Goal: Task Accomplishment & Management: Use online tool/utility

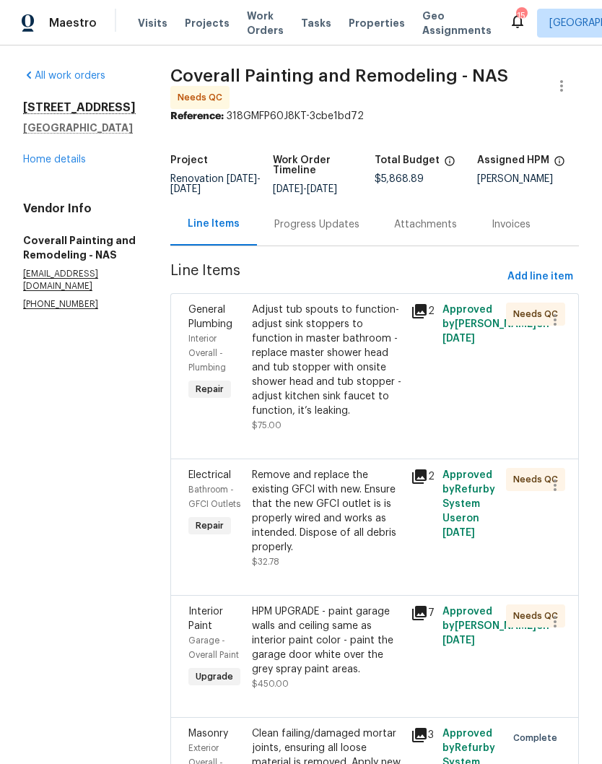
click at [367, 342] on div "Adjust tub spouts to function- adjust sink stoppers to function in master bathr…" at bounding box center [327, 361] width 150 height 116
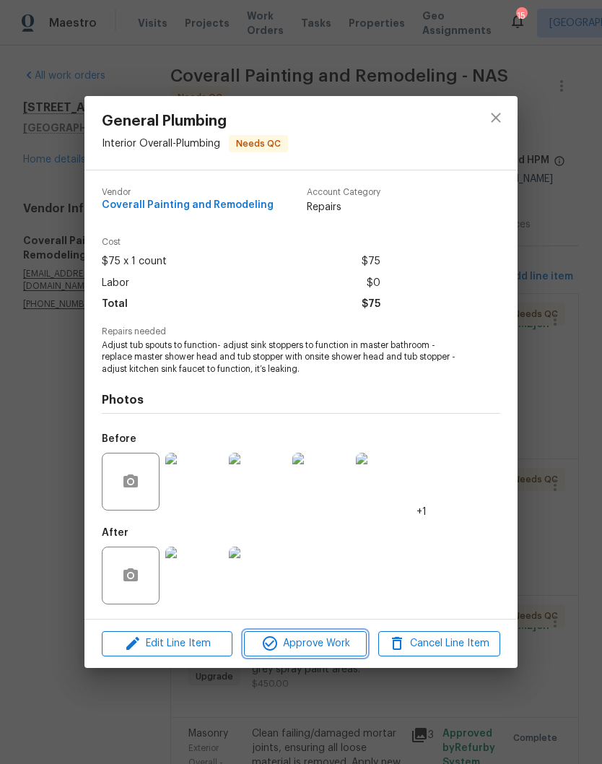
click at [345, 643] on span "Approve Work" at bounding box center [304, 644] width 113 height 18
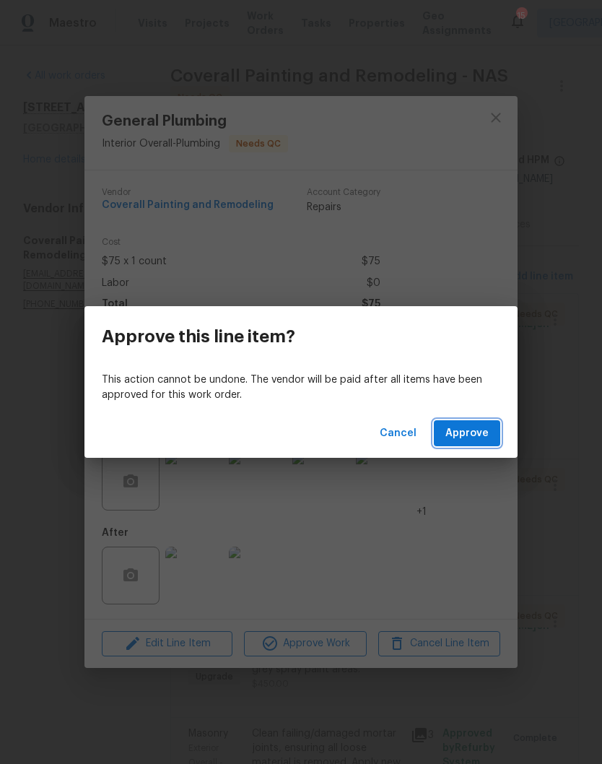
click at [481, 435] on span "Approve" at bounding box center [466, 434] width 43 height 18
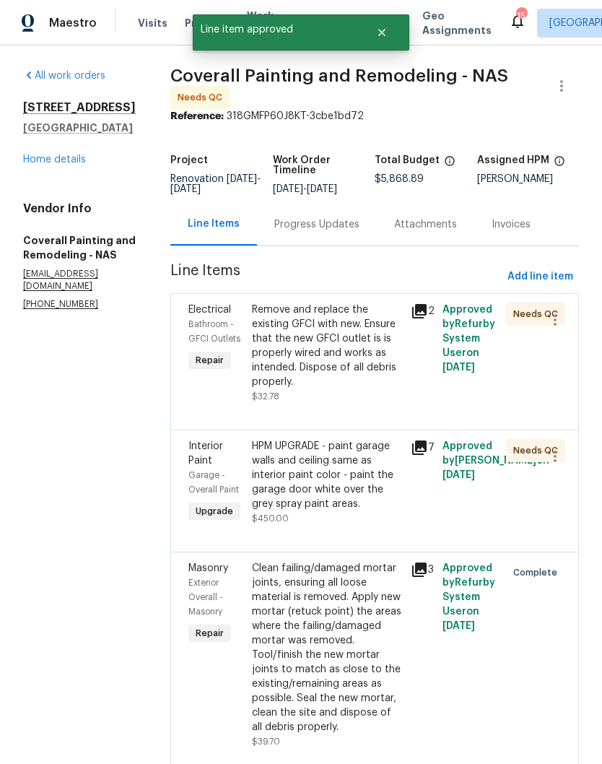
click at [396, 332] on div "Remove and replace the existing GFCI with new. Ensure that the new GFCI outlet …" at bounding box center [327, 346] width 150 height 87
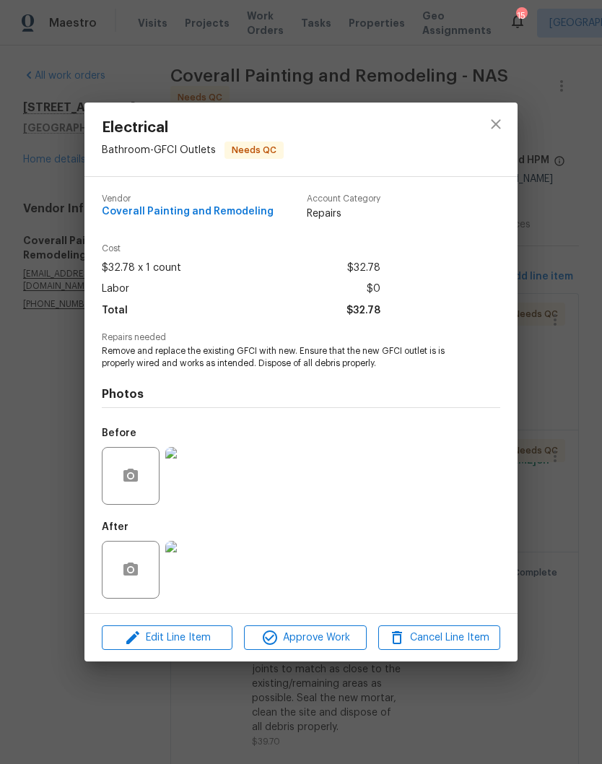
click at [202, 567] on img at bounding box center [194, 570] width 58 height 58
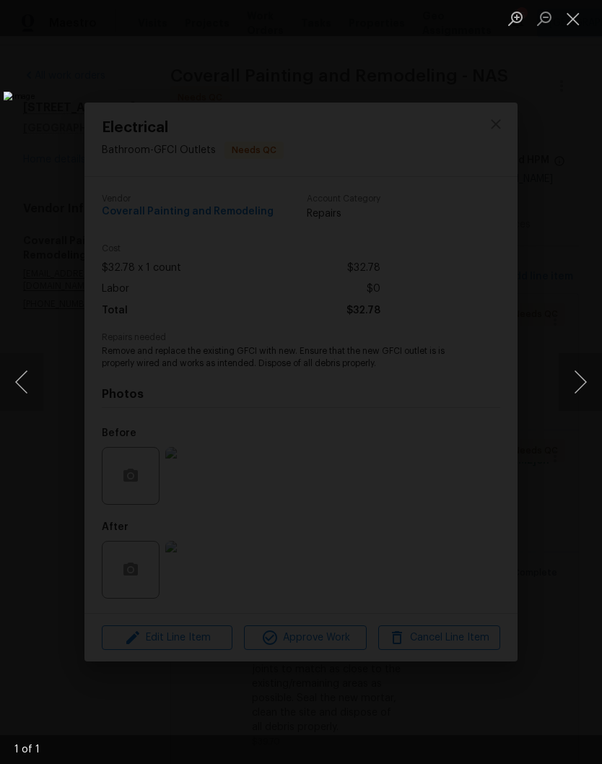
click at [575, 27] on button "Close lightbox" at bounding box center [573, 18] width 29 height 25
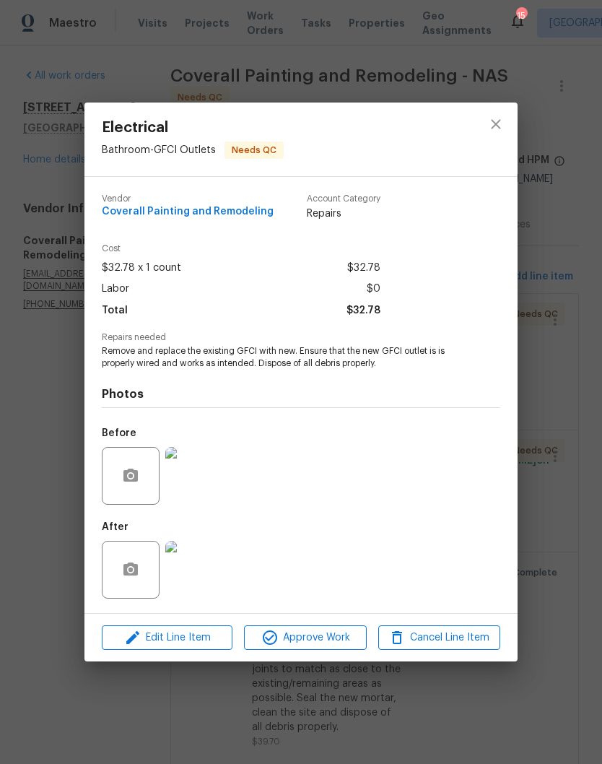
click at [206, 477] on img at bounding box center [194, 476] width 58 height 58
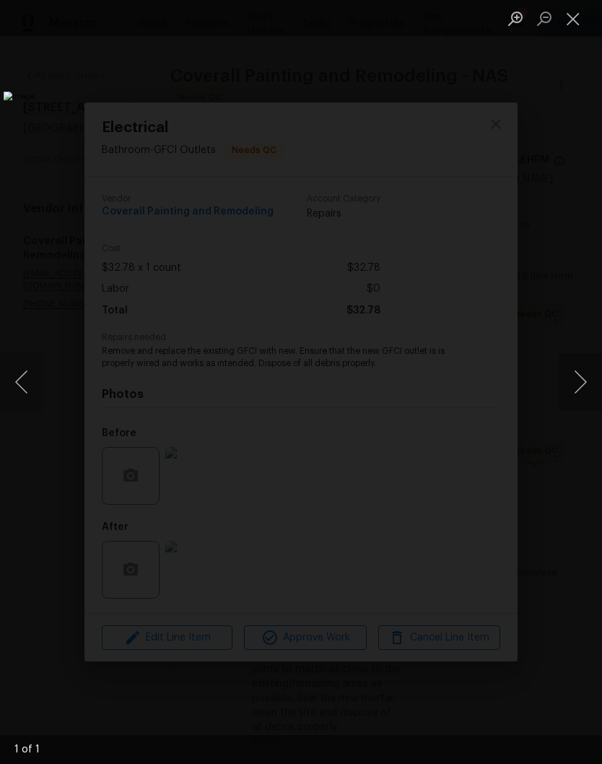
click at [574, 25] on button "Close lightbox" at bounding box center [573, 18] width 29 height 25
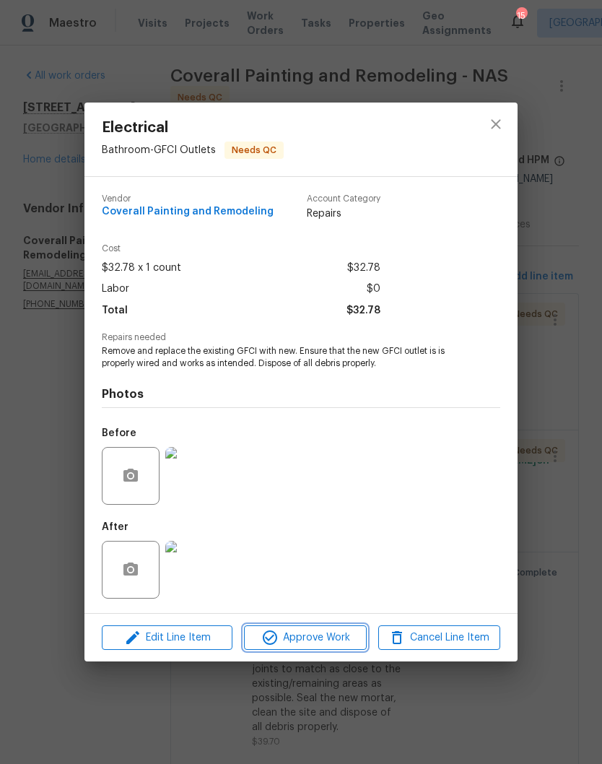
click at [318, 636] on span "Approve Work" at bounding box center [304, 638] width 113 height 18
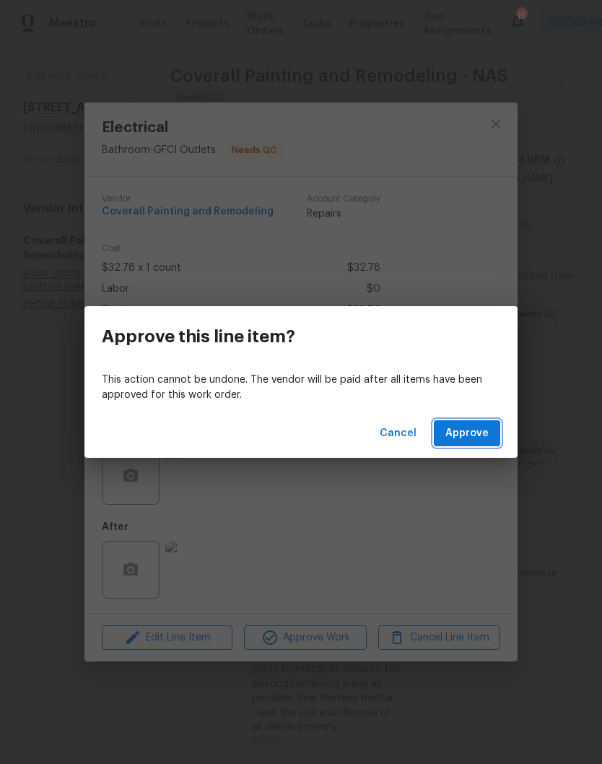
click at [484, 435] on span "Approve" at bounding box center [466, 434] width 43 height 18
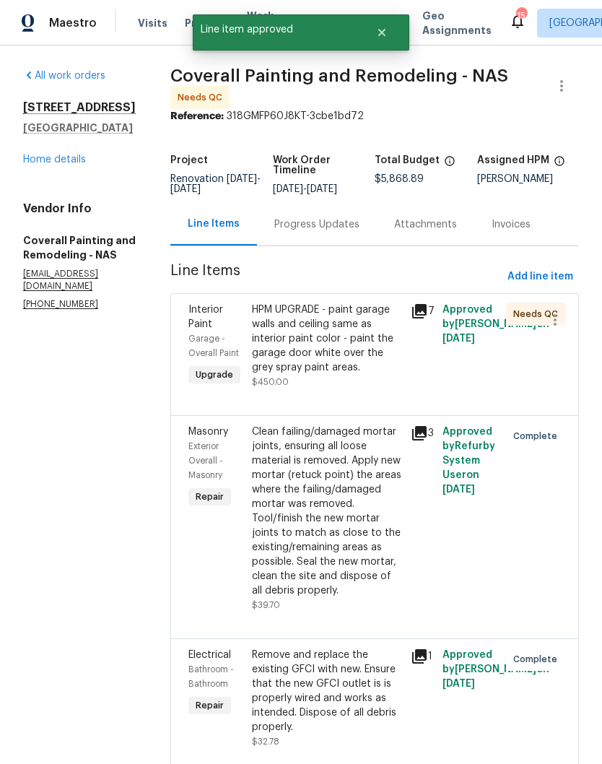
click at [402, 329] on div "HPM UPGRADE - paint garage walls and ceiling same as interior paint color - pai…" at bounding box center [327, 339] width 150 height 72
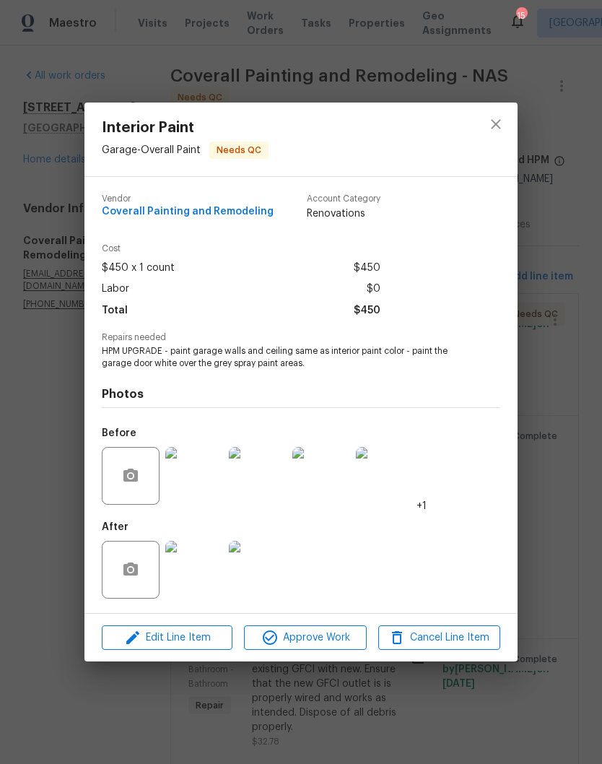
click at [206, 580] on img at bounding box center [194, 570] width 58 height 58
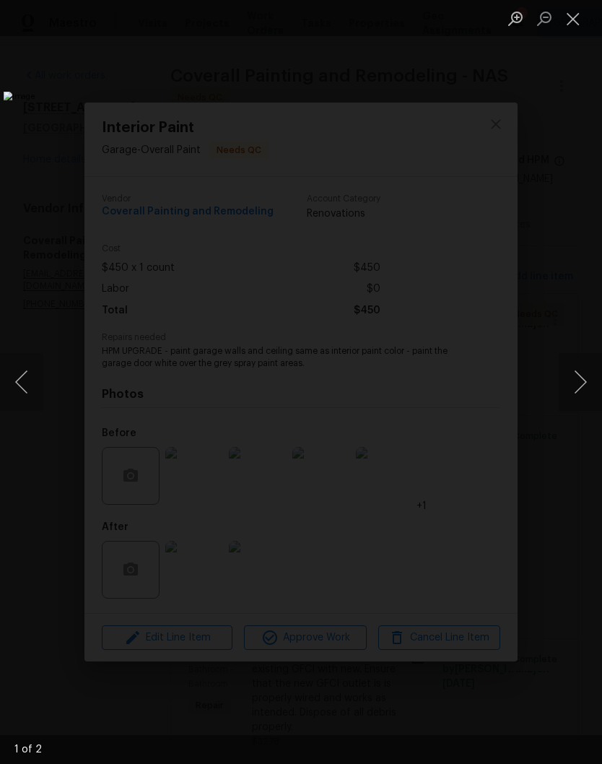
click at [576, 384] on button "Next image" at bounding box center [580, 382] width 43 height 58
click at [578, 22] on button "Close lightbox" at bounding box center [573, 18] width 29 height 25
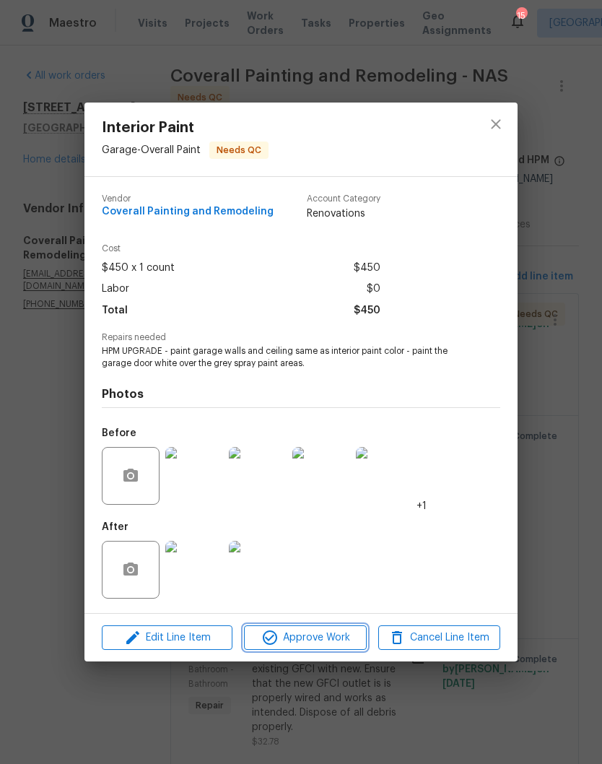
click at [330, 637] on span "Approve Work" at bounding box center [304, 638] width 113 height 18
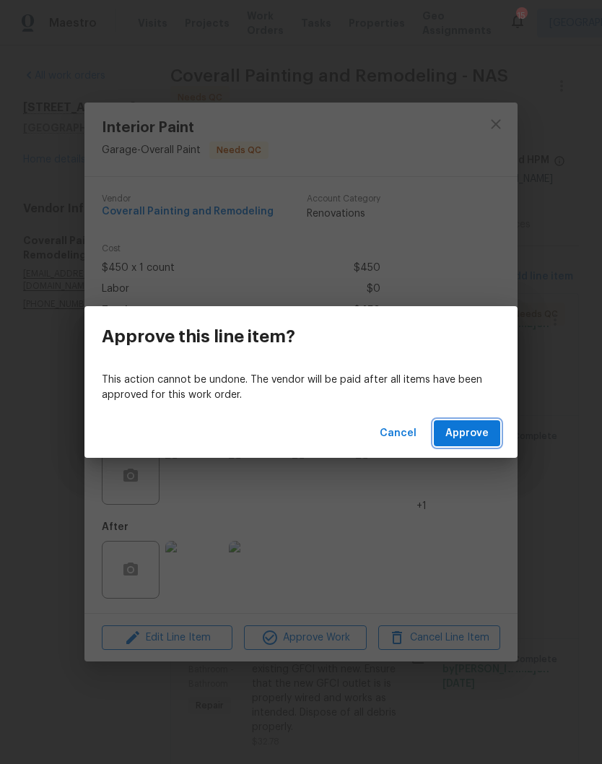
click at [485, 435] on span "Approve" at bounding box center [466, 434] width 43 height 18
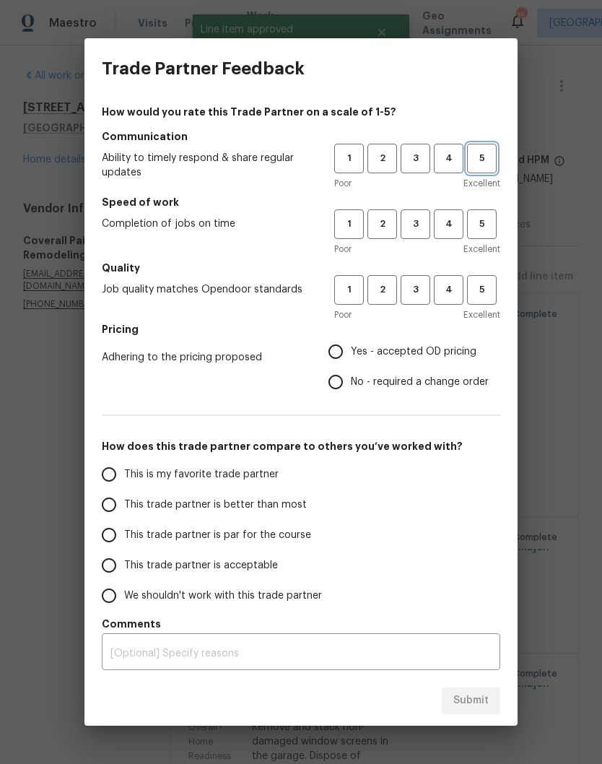
click at [487, 161] on span "5" at bounding box center [482, 158] width 27 height 17
click at [486, 226] on span "5" at bounding box center [482, 224] width 27 height 17
click at [487, 300] on button "5" at bounding box center [482, 290] width 30 height 30
click at [342, 358] on input "Yes - accepted OD pricing" at bounding box center [336, 351] width 30 height 30
radio input "true"
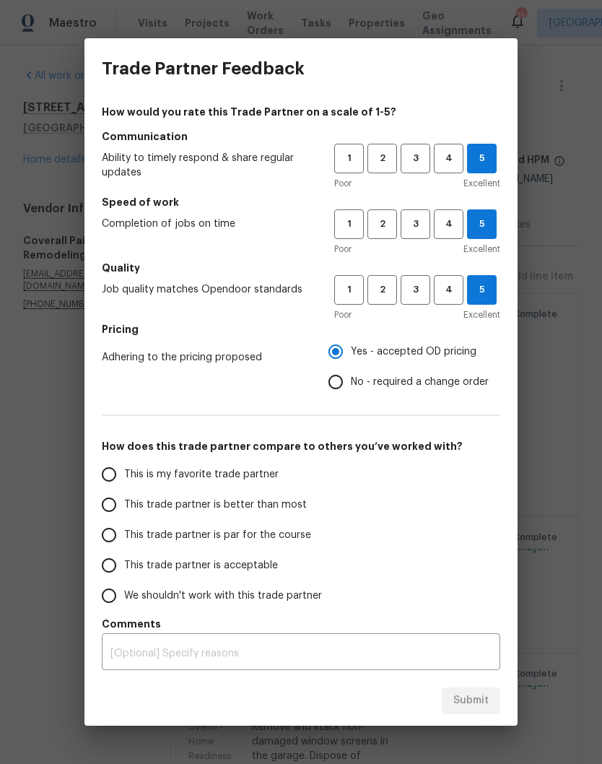
click at [117, 472] on input "This is my favorite trade partner" at bounding box center [109, 474] width 30 height 30
click at [482, 701] on span "Submit" at bounding box center [470, 701] width 35 height 18
radio input "true"
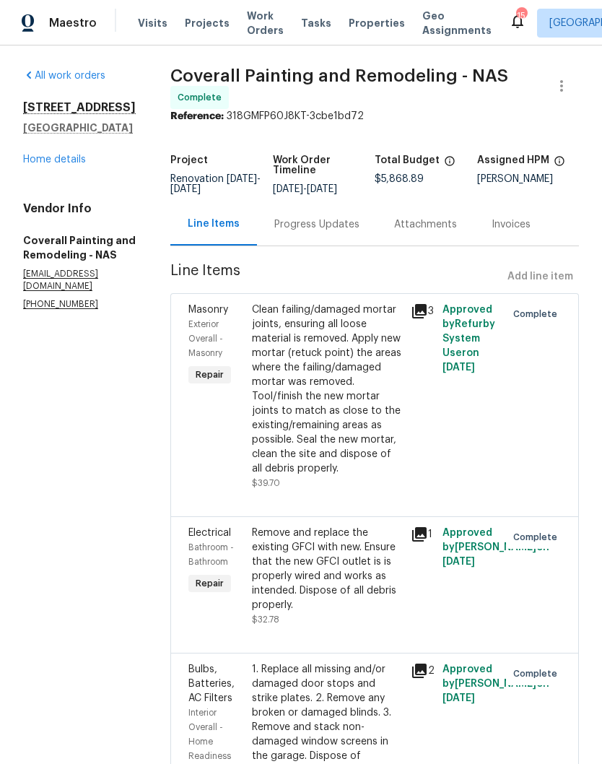
radio input "false"
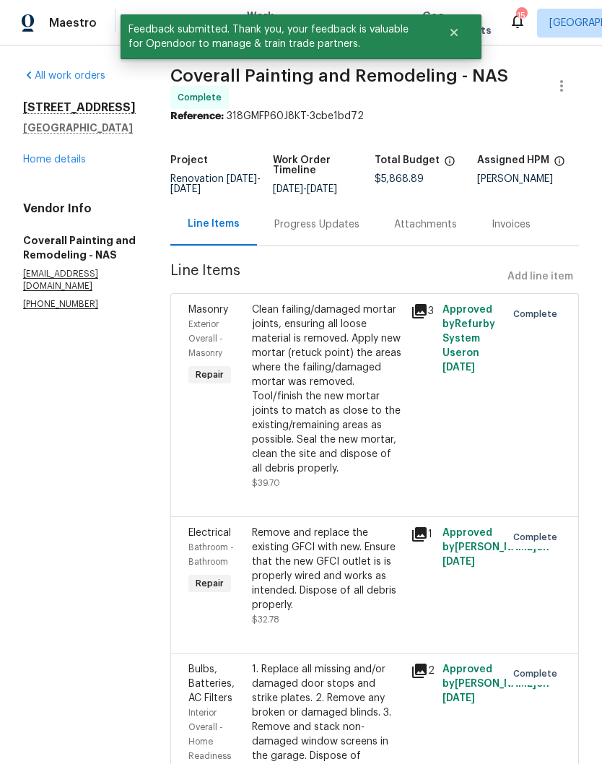
click at [74, 159] on link "Home details" at bounding box center [54, 160] width 63 height 10
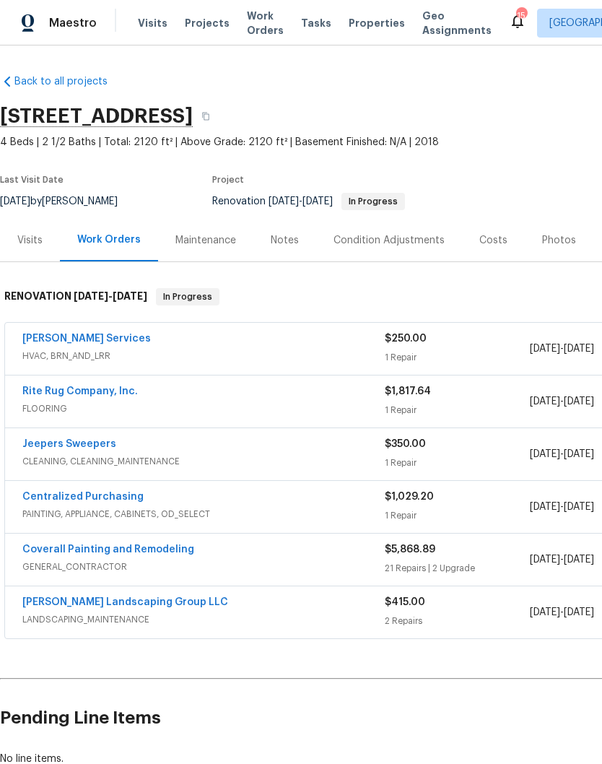
click at [94, 341] on link "Tony Barrett Services" at bounding box center [86, 339] width 129 height 10
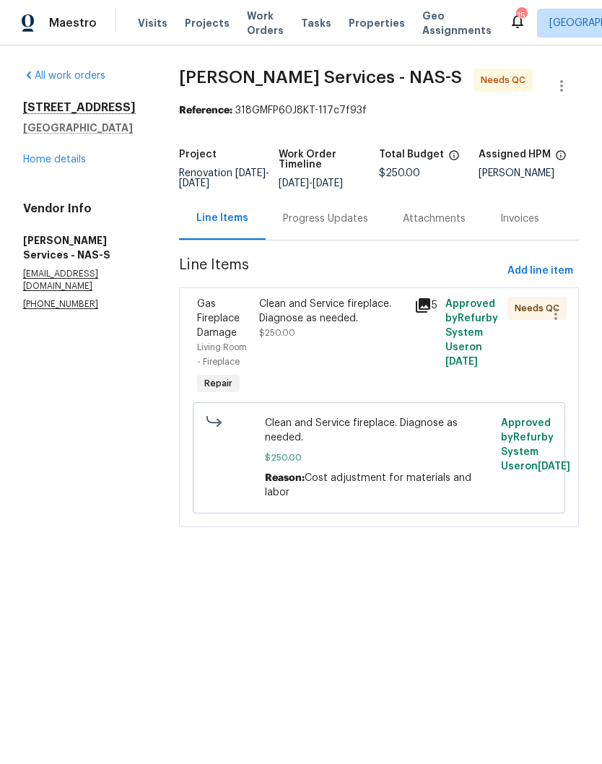
click at [337, 320] on div "Clean and Service fireplace. Diagnose as needed." at bounding box center [332, 311] width 147 height 29
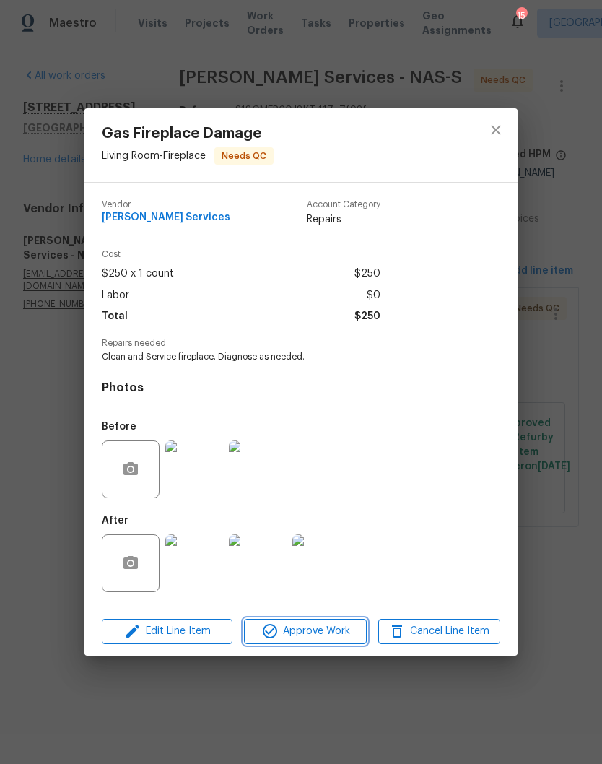
click at [326, 634] on span "Approve Work" at bounding box center [304, 631] width 113 height 18
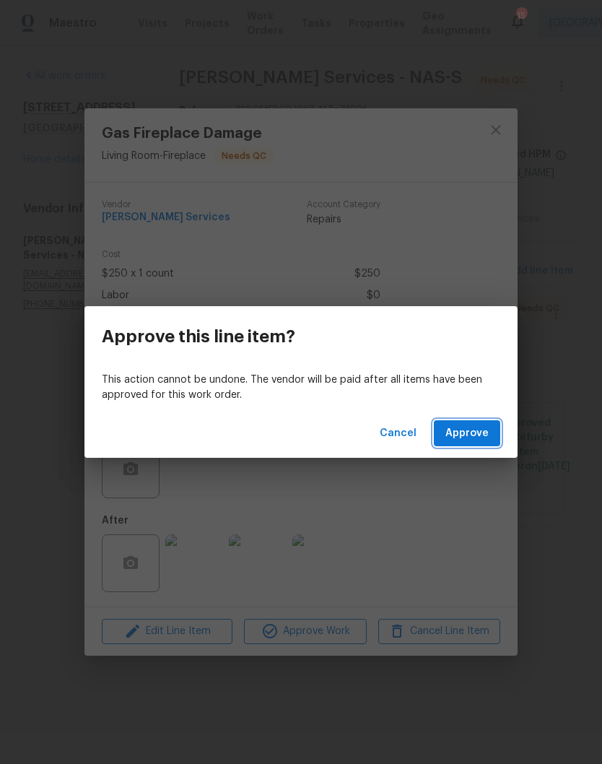
click at [484, 435] on span "Approve" at bounding box center [466, 434] width 43 height 18
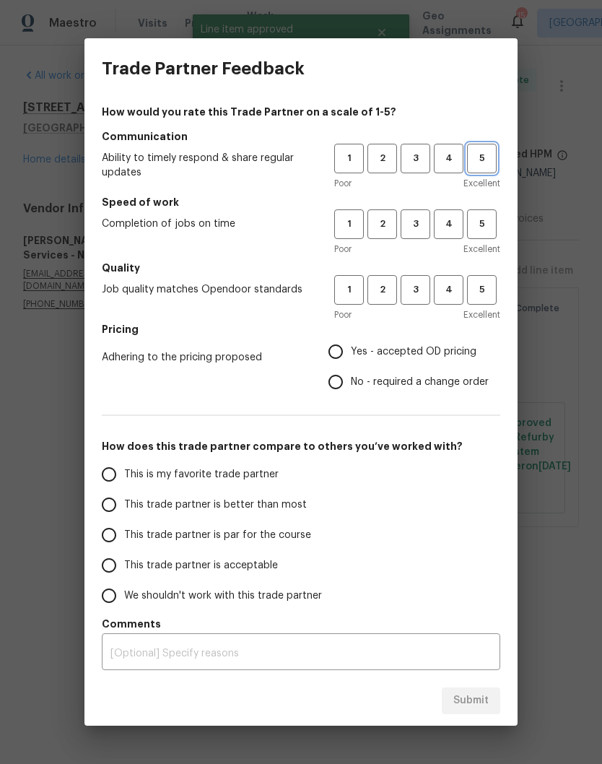
click at [484, 162] on span "5" at bounding box center [482, 158] width 27 height 17
click at [490, 232] on span "5" at bounding box center [482, 224] width 27 height 17
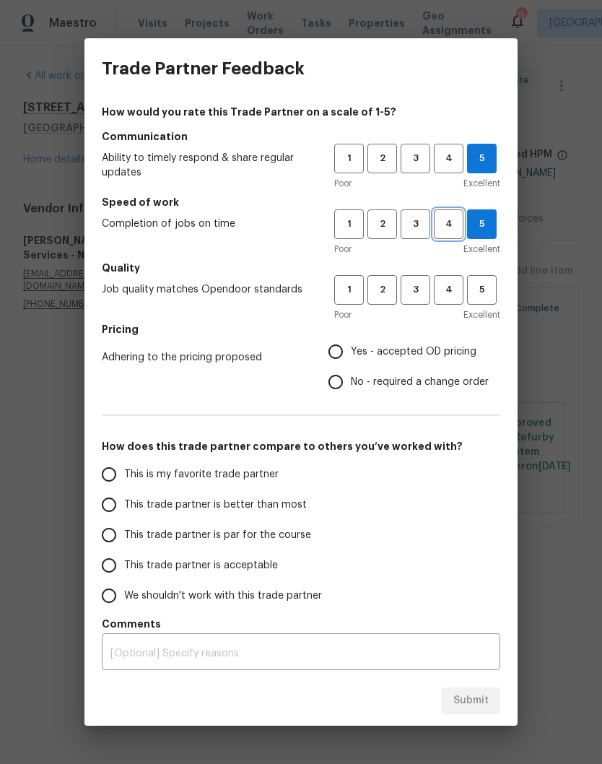
click at [451, 237] on button "4" at bounding box center [449, 224] width 30 height 30
click at [487, 297] on span "5" at bounding box center [482, 290] width 27 height 17
click at [347, 381] on input "No - required a change order" at bounding box center [336, 382] width 30 height 30
radio input "true"
click at [117, 477] on input "This is my favorite trade partner" at bounding box center [109, 474] width 30 height 30
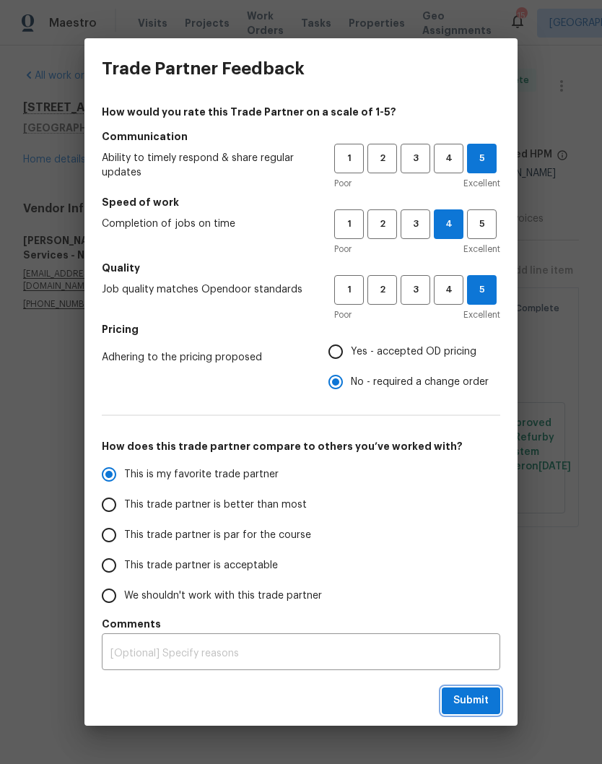
click at [484, 702] on span "Submit" at bounding box center [470, 701] width 35 height 18
radio input "true"
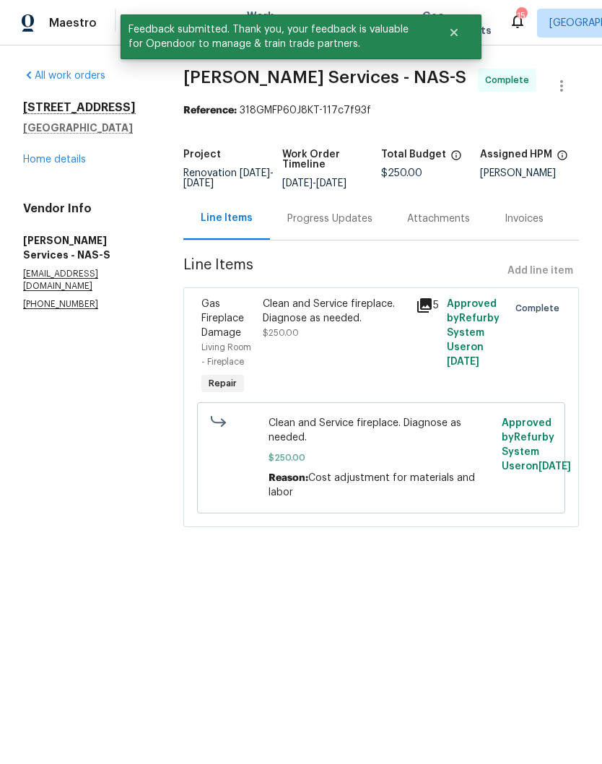
click at [77, 165] on link "Home details" at bounding box center [54, 160] width 63 height 10
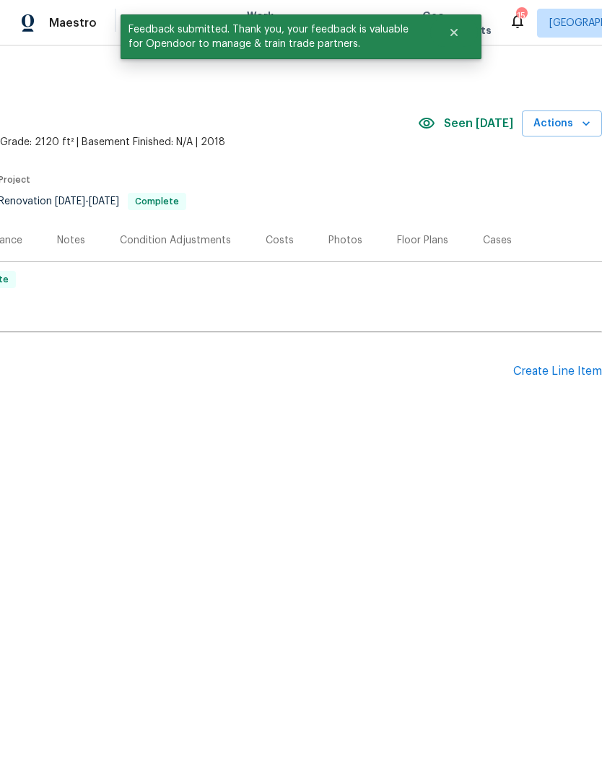
scroll to position [0, 214]
click at [565, 124] on span "Actions" at bounding box center [562, 124] width 57 height 18
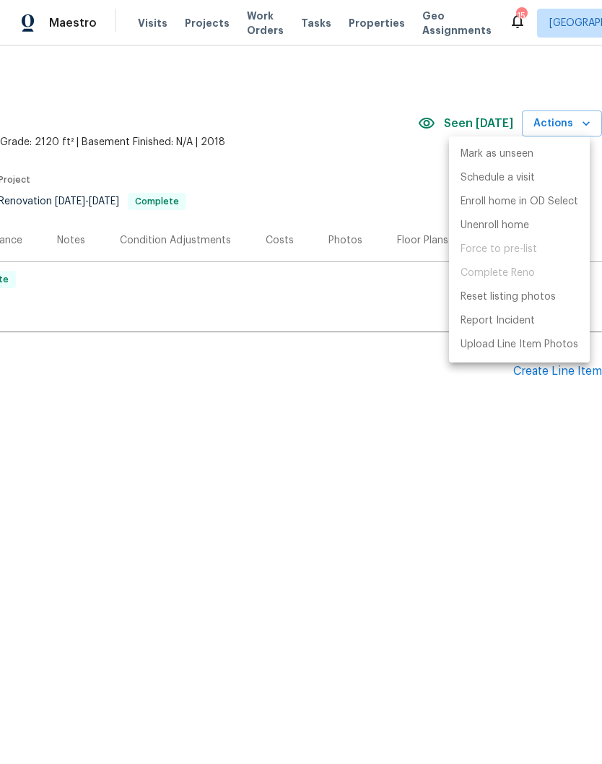
click at [71, 242] on div at bounding box center [301, 382] width 602 height 764
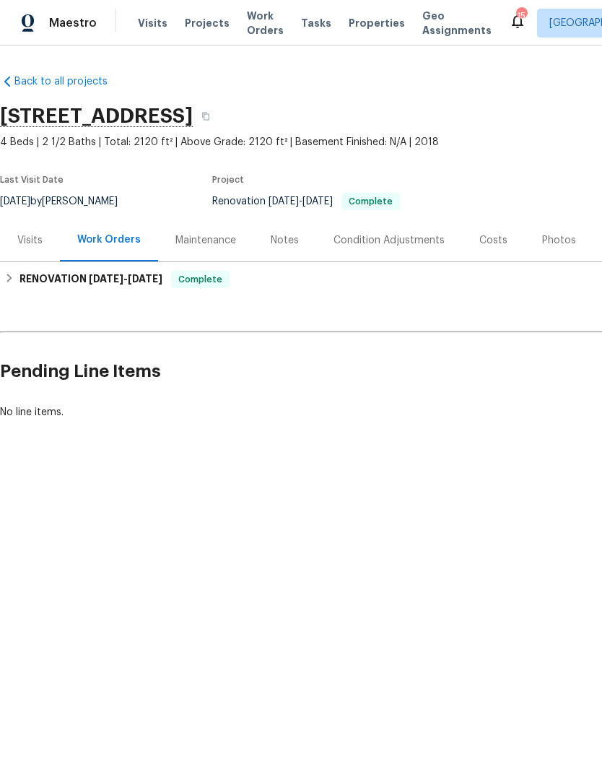
scroll to position [0, 0]
click at [287, 240] on div "Notes" at bounding box center [285, 240] width 28 height 14
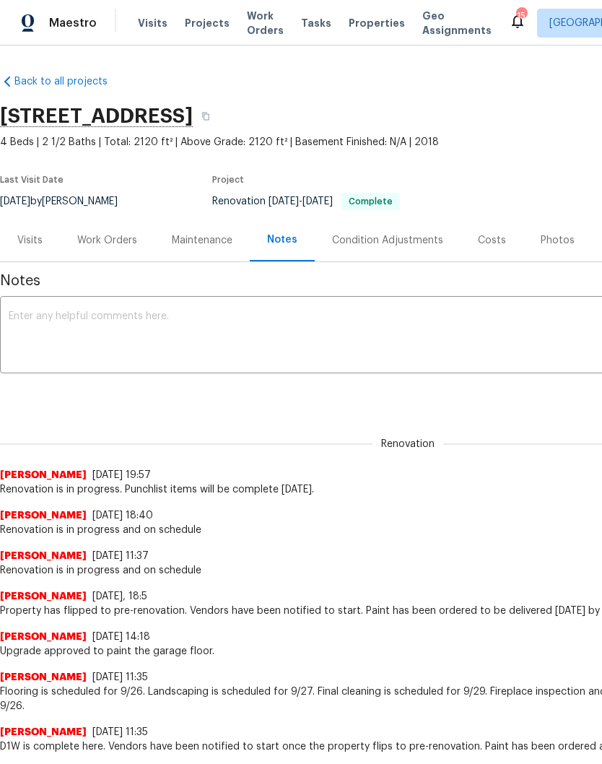
click at [278, 314] on textarea at bounding box center [408, 336] width 799 height 51
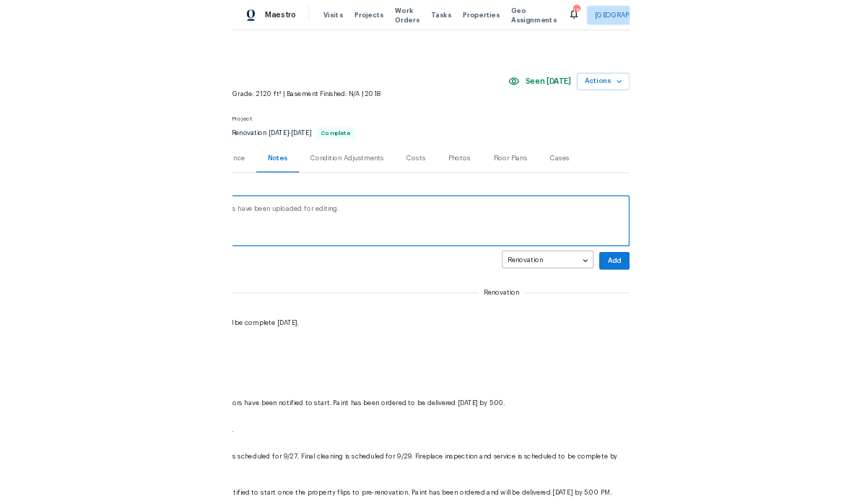
scroll to position [0, 214]
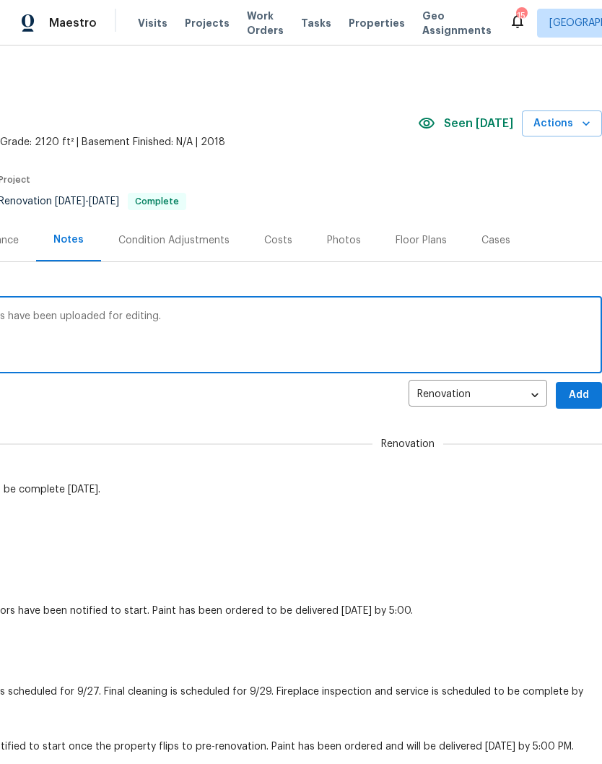
type textarea "Renovation is complete here. Listing photos have been uploaded for editing."
click at [580, 396] on span "Add" at bounding box center [578, 395] width 23 height 18
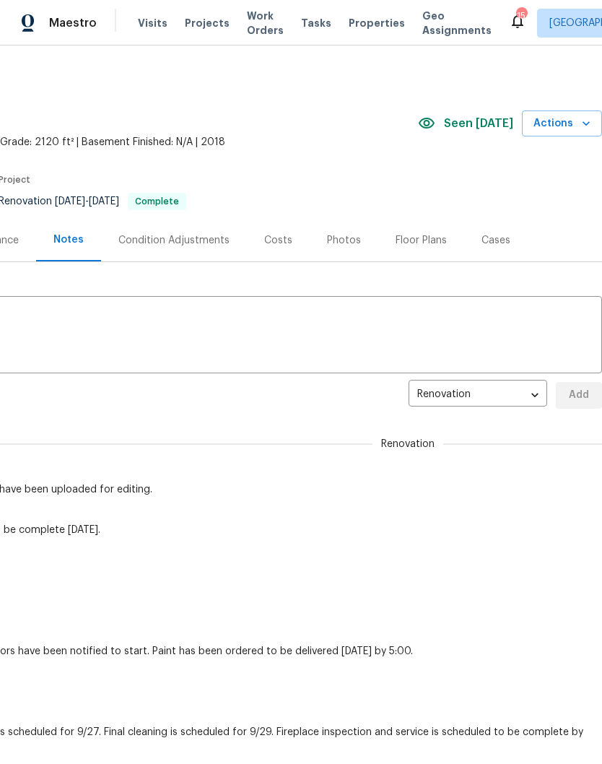
scroll to position [0, 0]
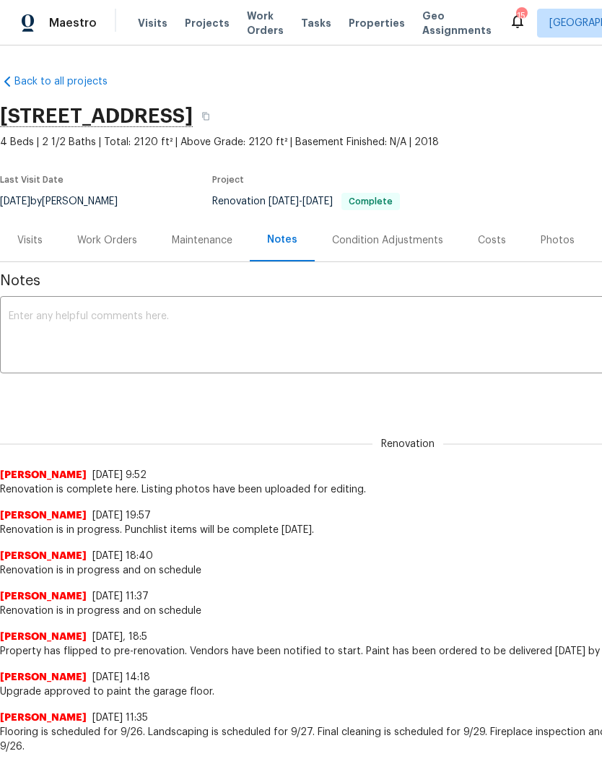
type textarea "Renovation is complete here."
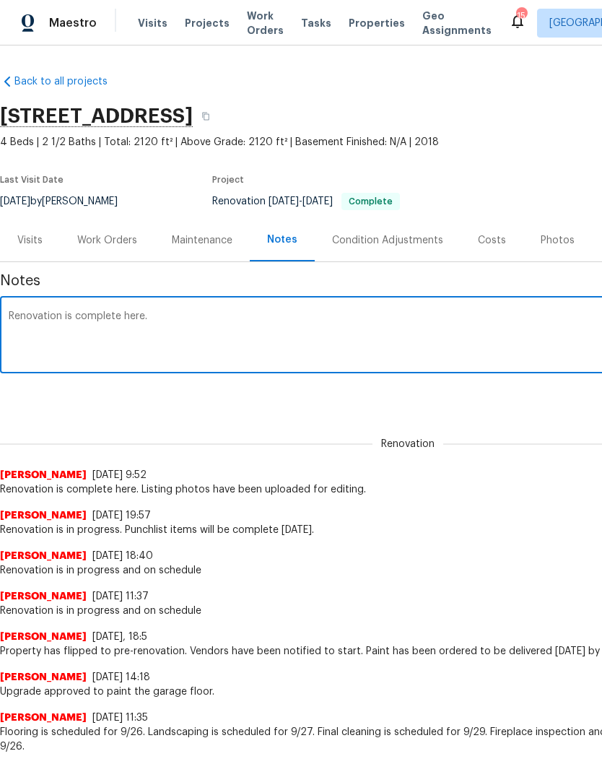
click at [153, 27] on span "Visits" at bounding box center [153, 23] width 30 height 14
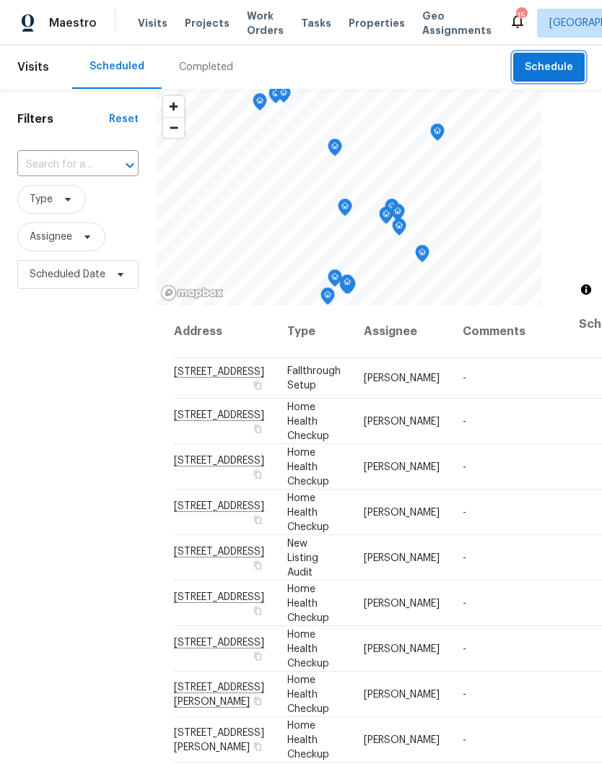
click at [554, 66] on span "Schedule" at bounding box center [549, 67] width 48 height 18
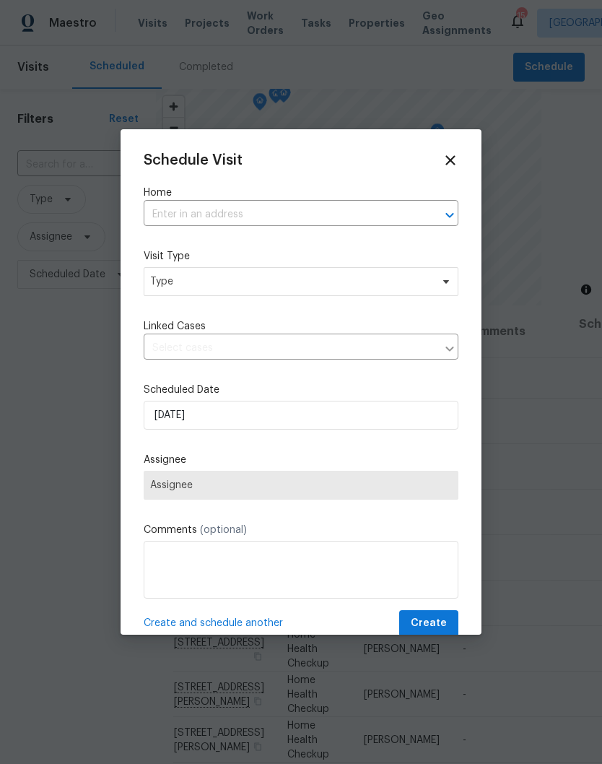
click at [269, 209] on input "text" at bounding box center [281, 215] width 274 height 22
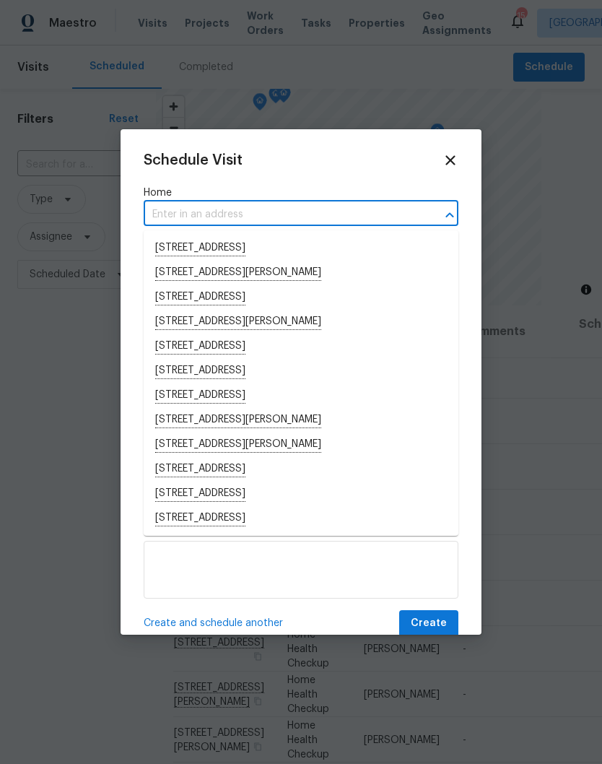
click at [215, 214] on input "text" at bounding box center [281, 215] width 274 height 22
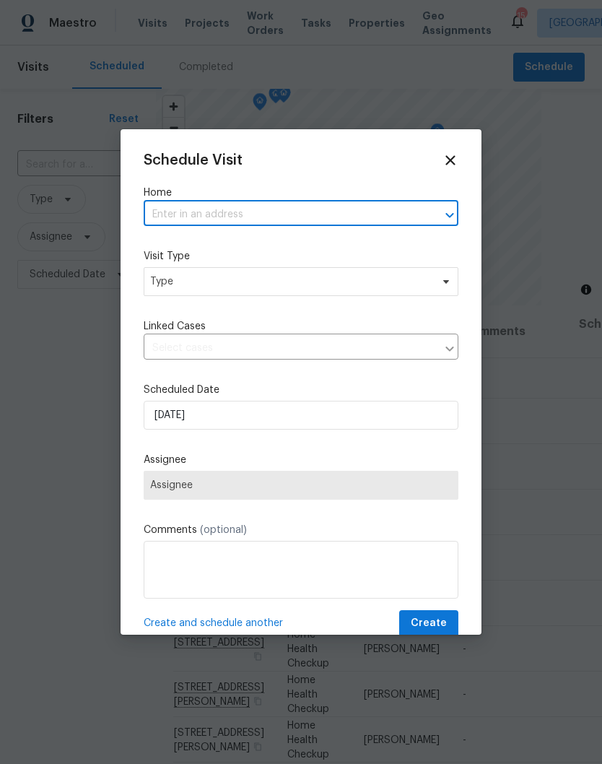
paste input "843 Cherry Blossom Ln, Clarksville, TN 37040"
type input "843 Cherry Blossom Ln, Clarksville, TN 37040"
click at [274, 243] on li "843 Cherry Blossom Ln, Clarksville, TN 37040" at bounding box center [301, 248] width 315 height 25
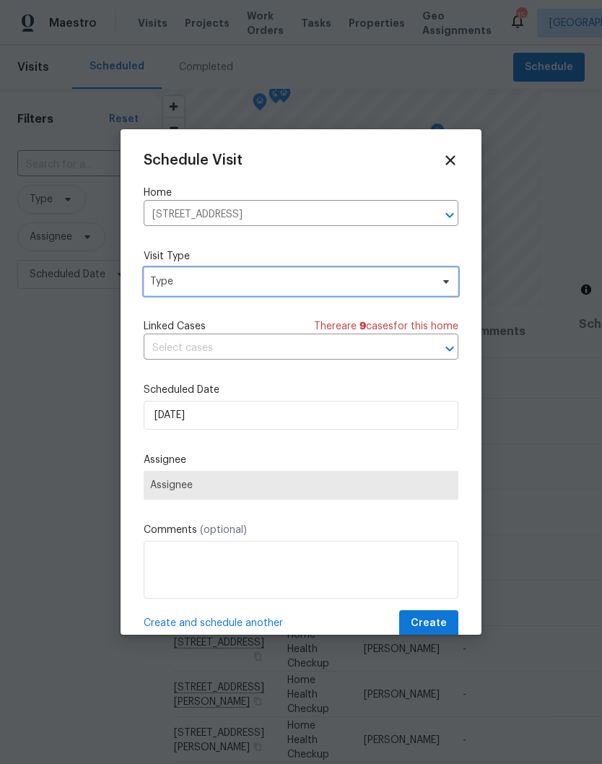
click at [446, 284] on icon at bounding box center [446, 282] width 6 height 4
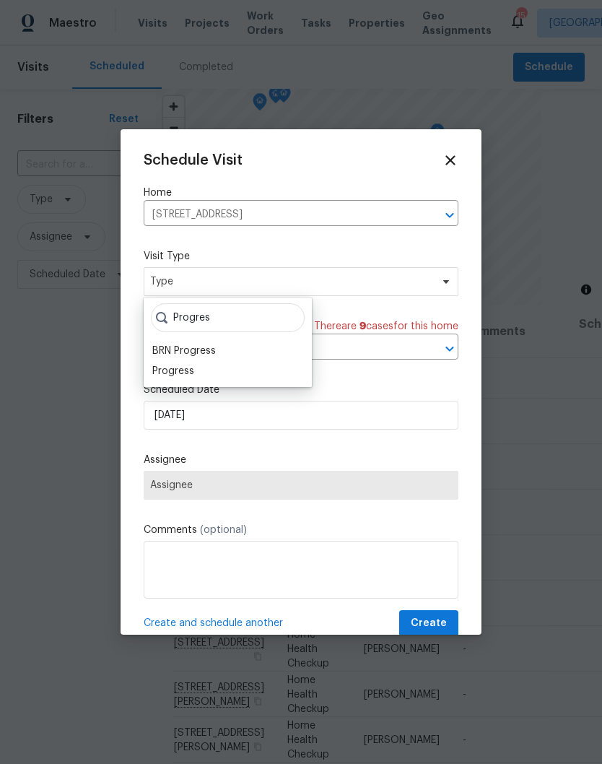
type input "Progres"
click at [191, 370] on div "Progress" at bounding box center [173, 371] width 42 height 14
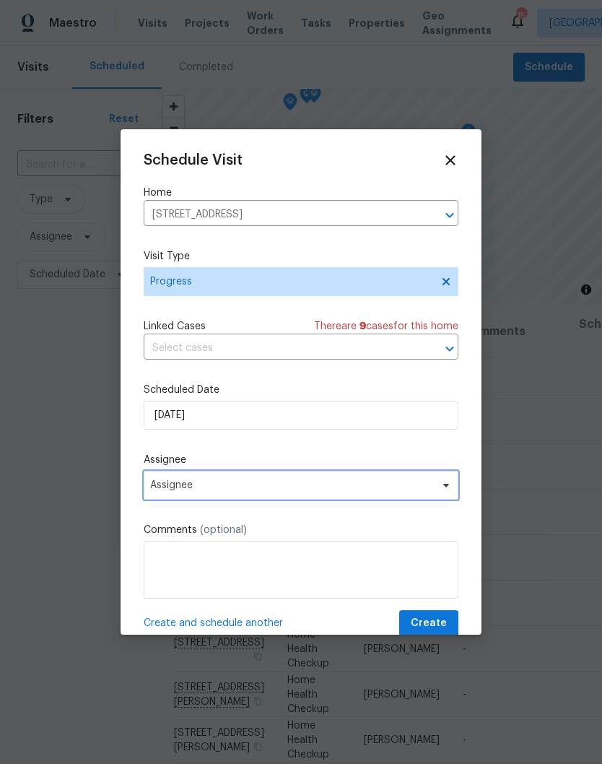
click at [446, 491] on icon at bounding box center [446, 485] width 12 height 12
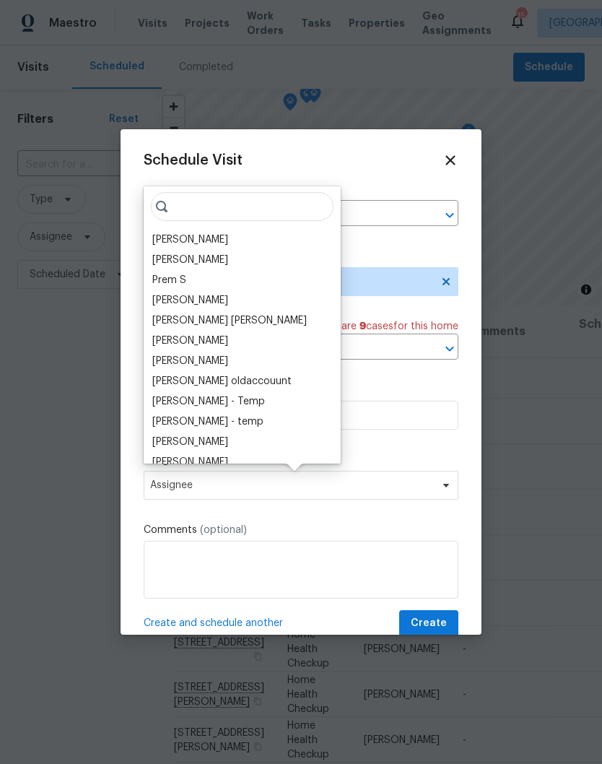
click at [215, 242] on div "[PERSON_NAME]" at bounding box center [190, 239] width 76 height 14
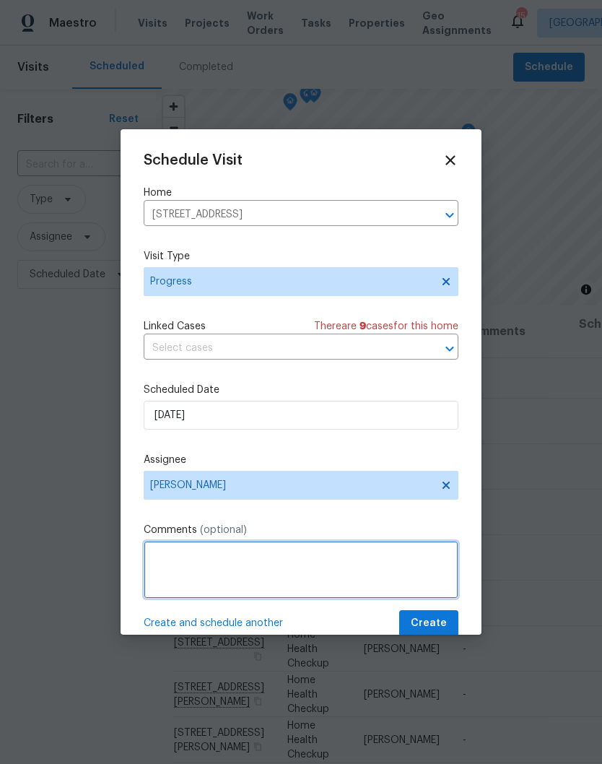
click at [313, 578] on textarea at bounding box center [301, 570] width 315 height 58
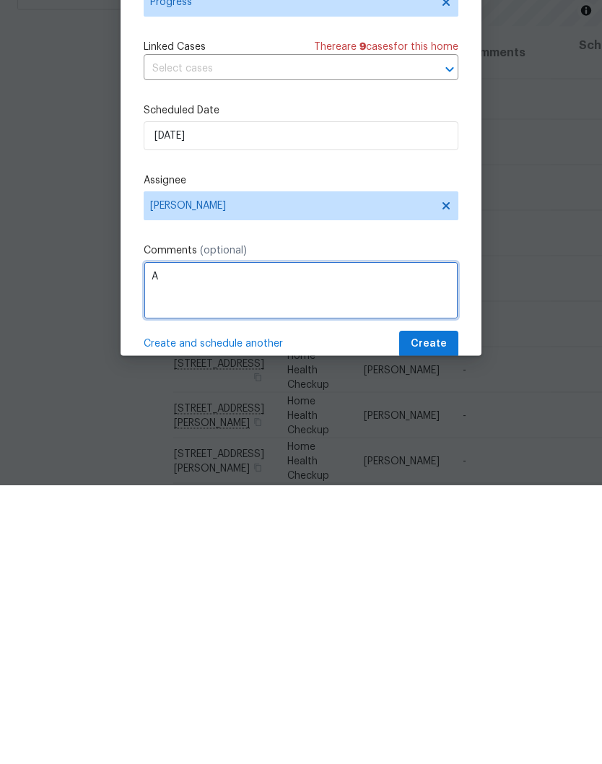
scroll to position [53, 0]
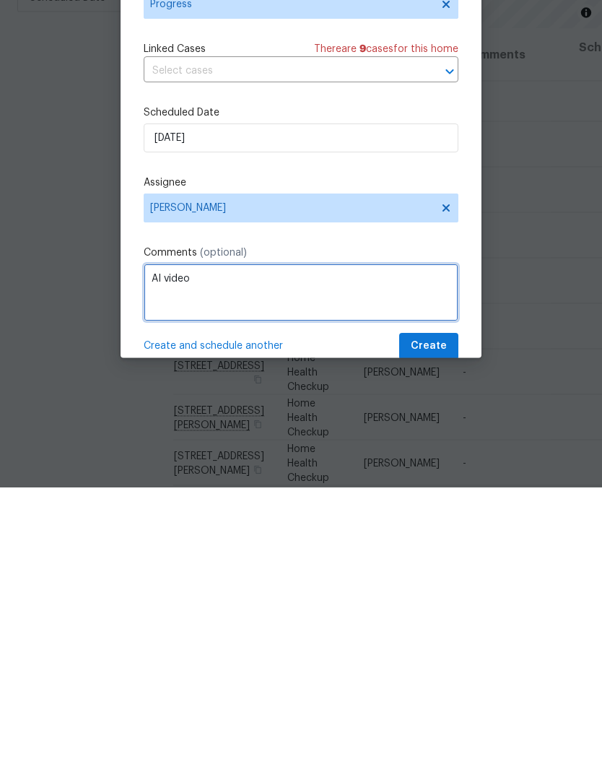
type textarea "AI video"
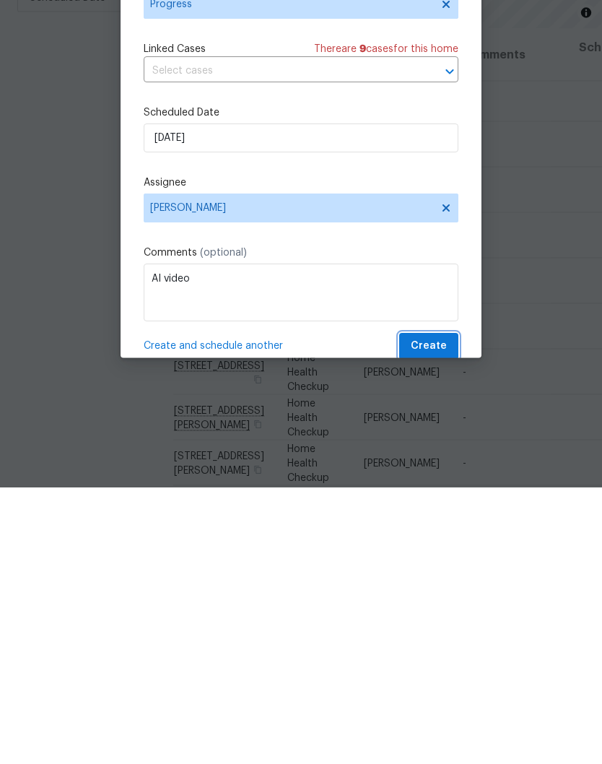
click at [443, 614] on span "Create" at bounding box center [429, 623] width 36 height 18
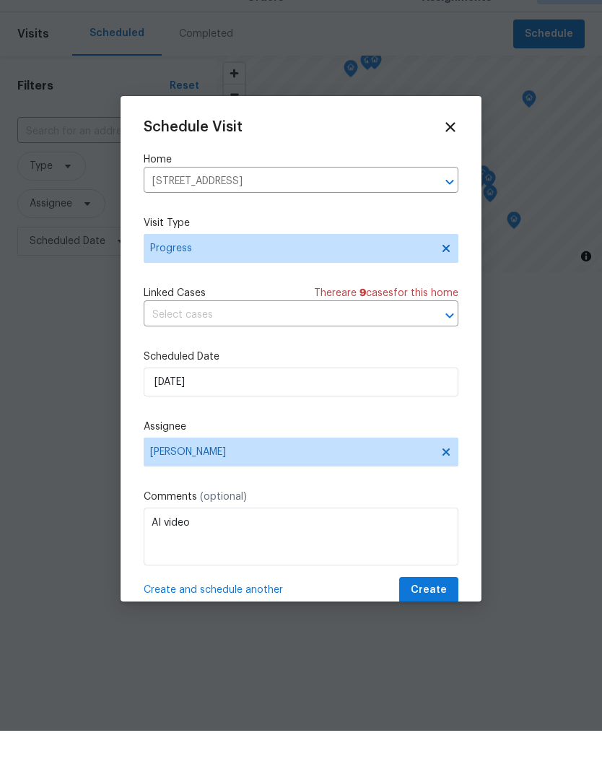
scroll to position [0, 0]
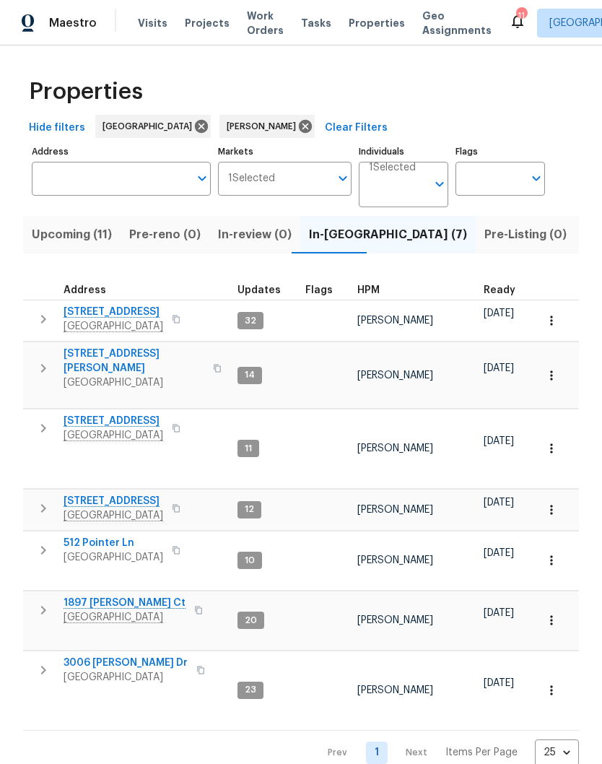
scroll to position [14, 0]
click at [116, 596] on span "1897 Sherman Ct" at bounding box center [125, 603] width 122 height 14
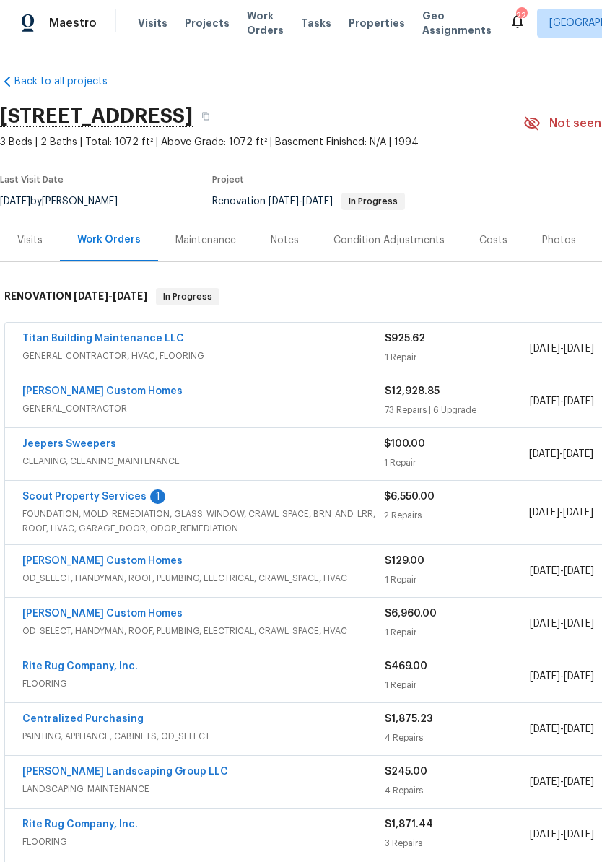
click at [131, 385] on div "Rappa Custom Homes" at bounding box center [203, 392] width 362 height 17
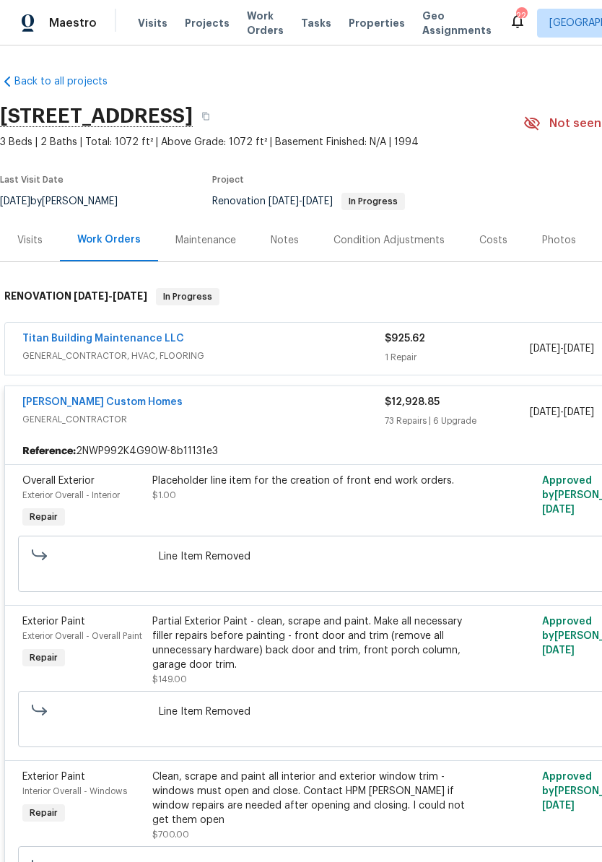
click at [108, 402] on link "Rappa Custom Homes" at bounding box center [102, 402] width 160 height 10
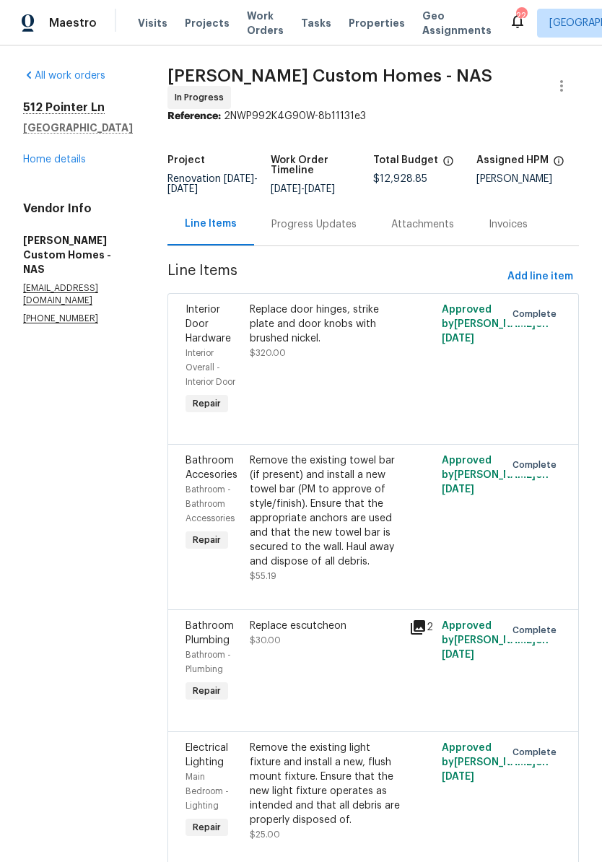
scroll to position [-10, 0]
click at [75, 160] on link "Home details" at bounding box center [54, 160] width 63 height 10
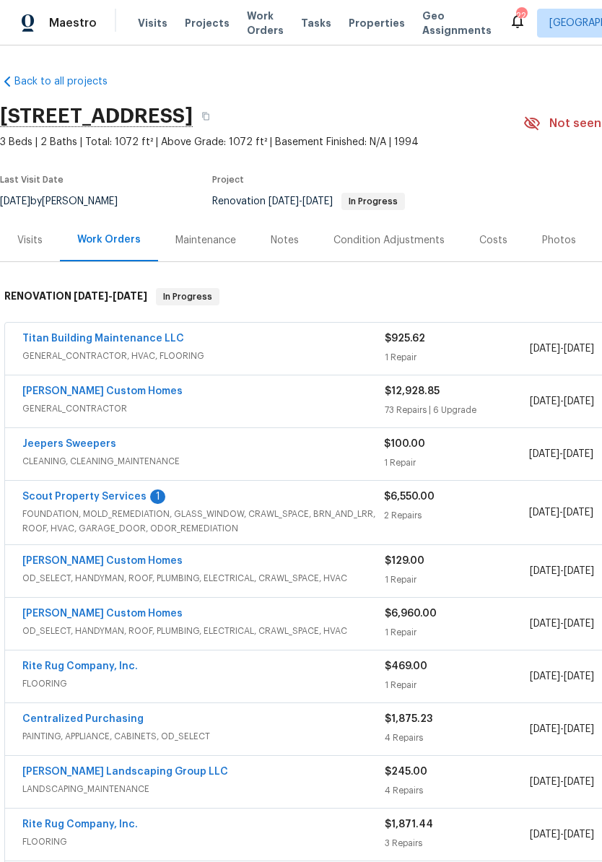
click at [117, 501] on link "Scout Property Services" at bounding box center [84, 497] width 124 height 10
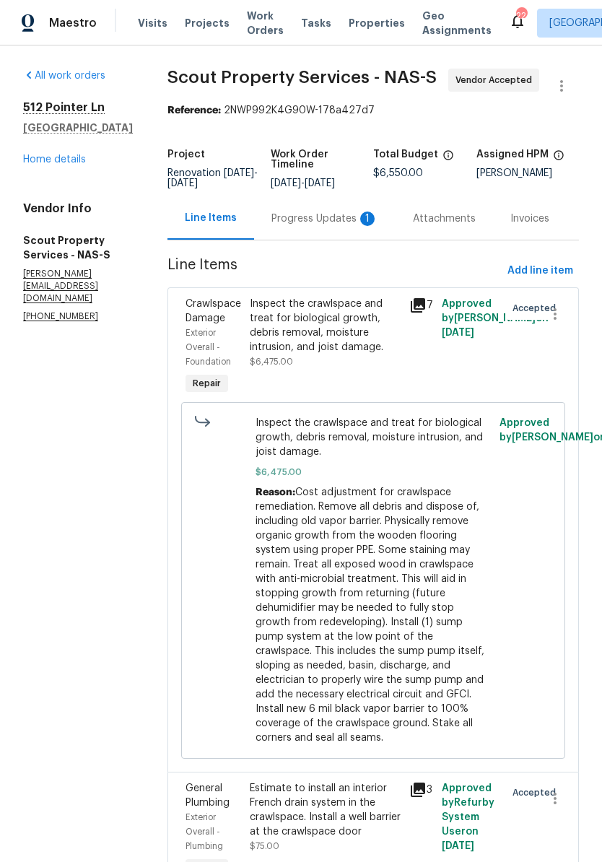
click at [287, 219] on div "Progress Updates 1" at bounding box center [324, 219] width 107 height 14
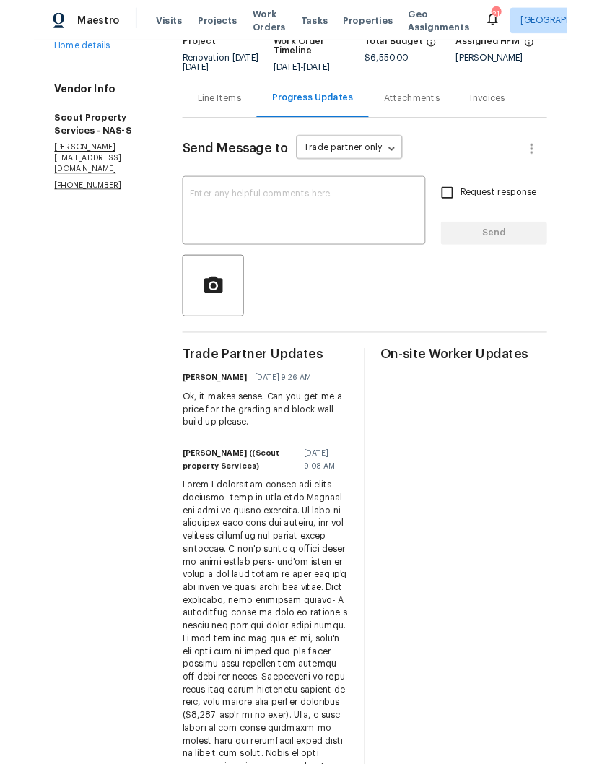
scroll to position [85, 0]
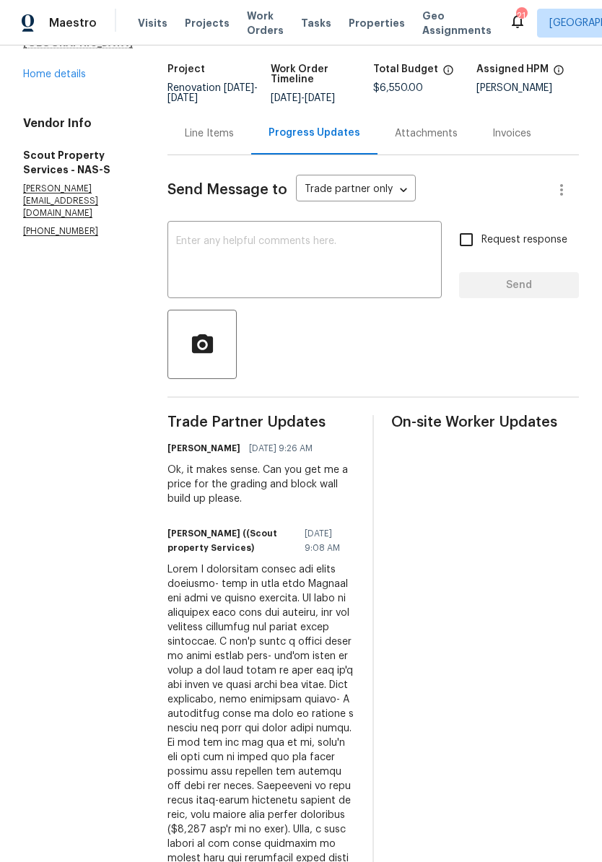
click at [227, 246] on textarea at bounding box center [304, 261] width 257 height 51
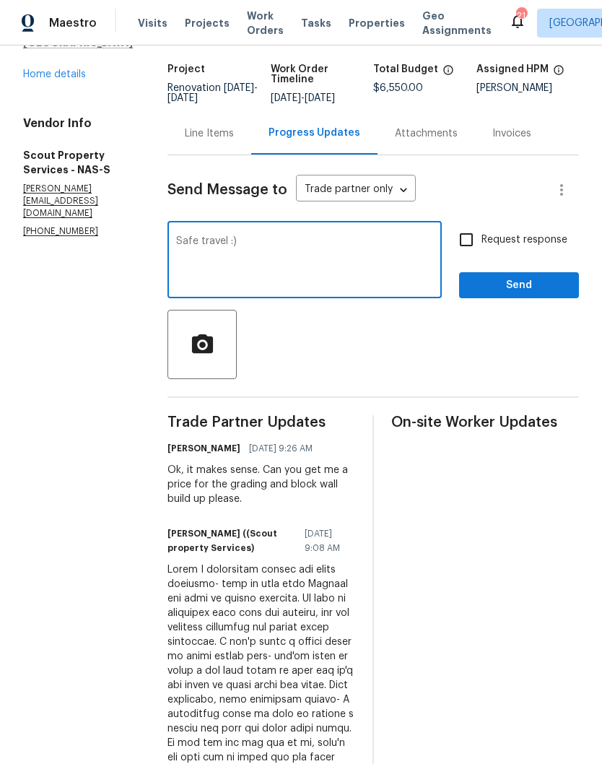
type textarea "Safe travel :)"
click at [515, 286] on span "Send" at bounding box center [519, 286] width 97 height 18
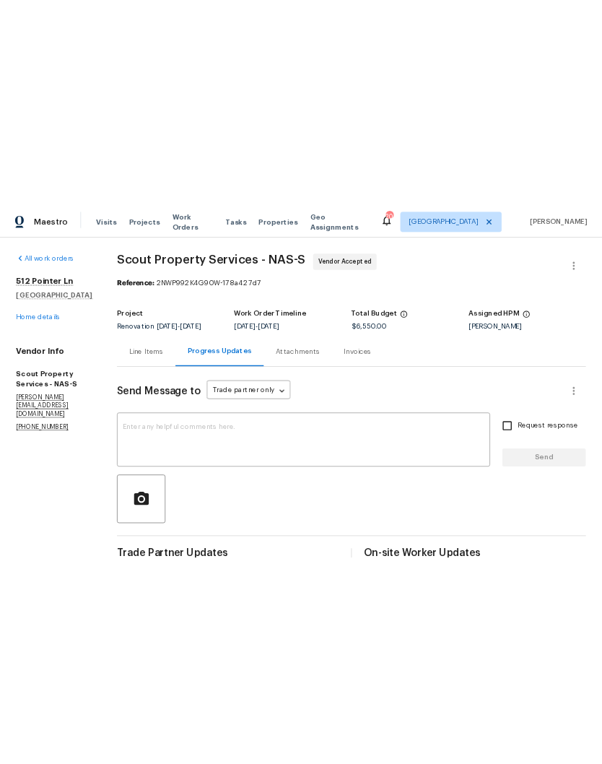
scroll to position [0, 0]
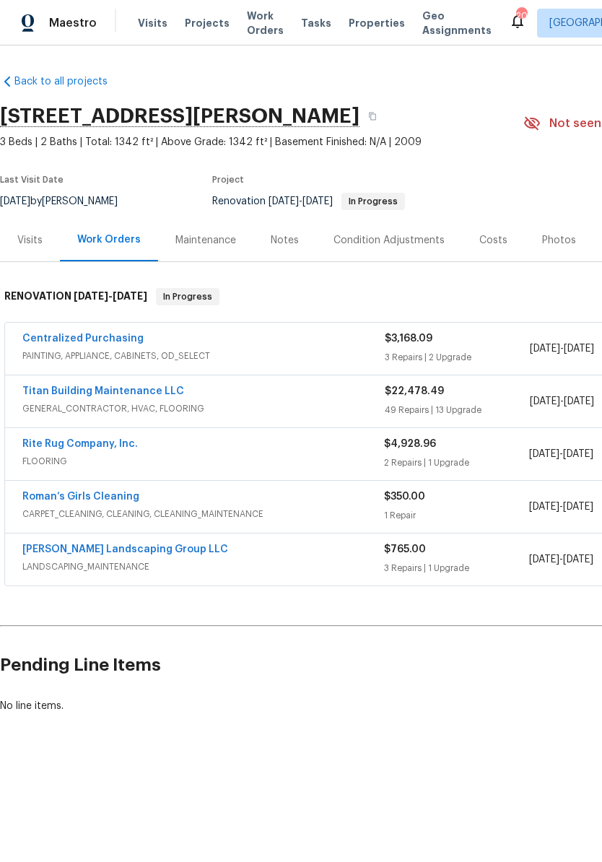
click at [144, 394] on link "Titan Building Maintenance LLC" at bounding box center [103, 391] width 162 height 10
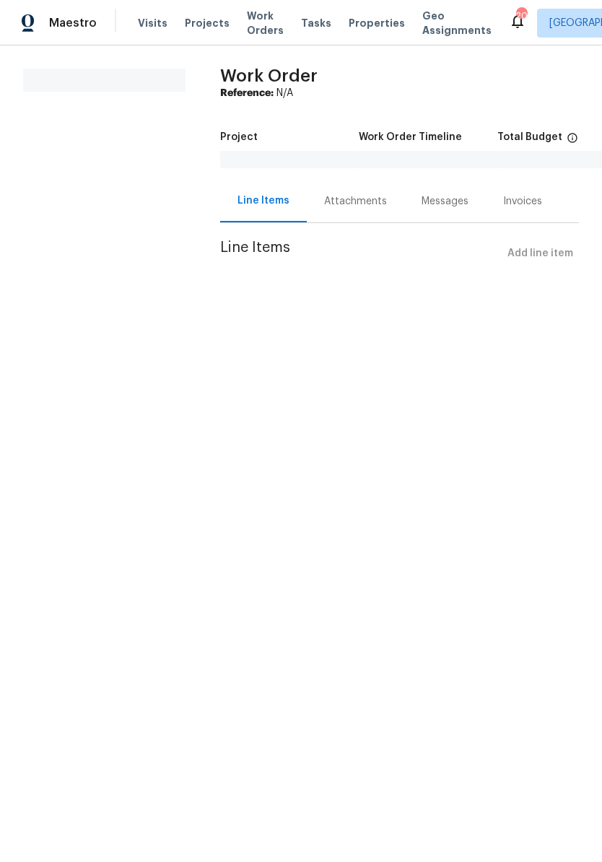
click at [18, 308] on html "Maestro Visits Projects Work Orders Tasks Properties Geo Assignments 20 Nashvil…" at bounding box center [301, 154] width 602 height 308
click at [38, 308] on html "Maestro Visits Projects Work Orders Tasks Properties Geo Assignments 20 Nashvil…" at bounding box center [301, 154] width 602 height 308
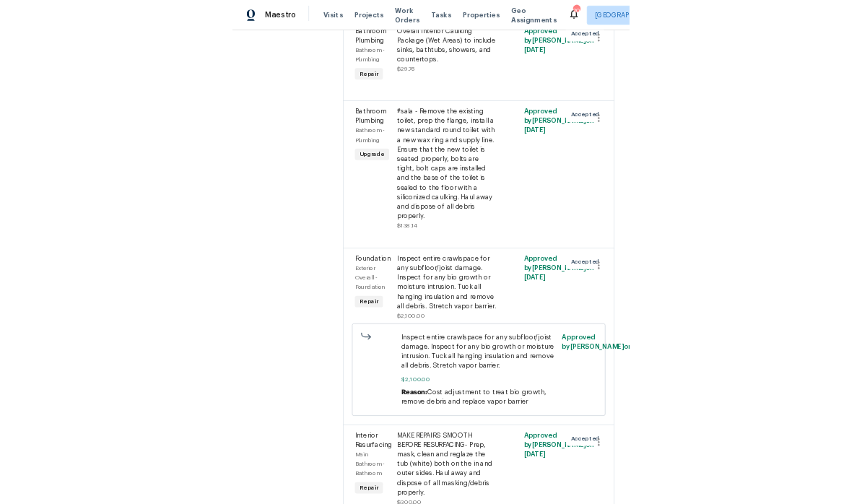
scroll to position [9915, 0]
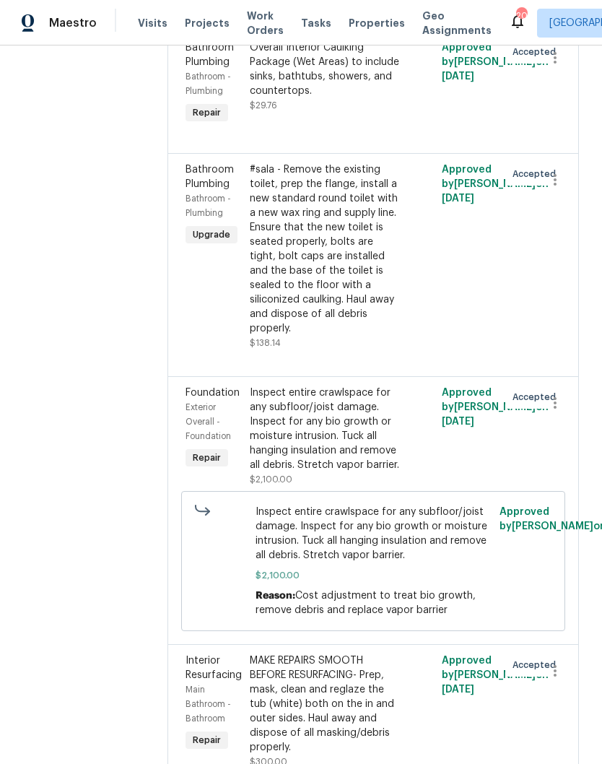
click at [328, 653] on div "MAKE REPAIRS SMOOTH BEFORE RESURFACING- Prep, mask, clean and reglaze the tub (…" at bounding box center [326, 703] width 152 height 101
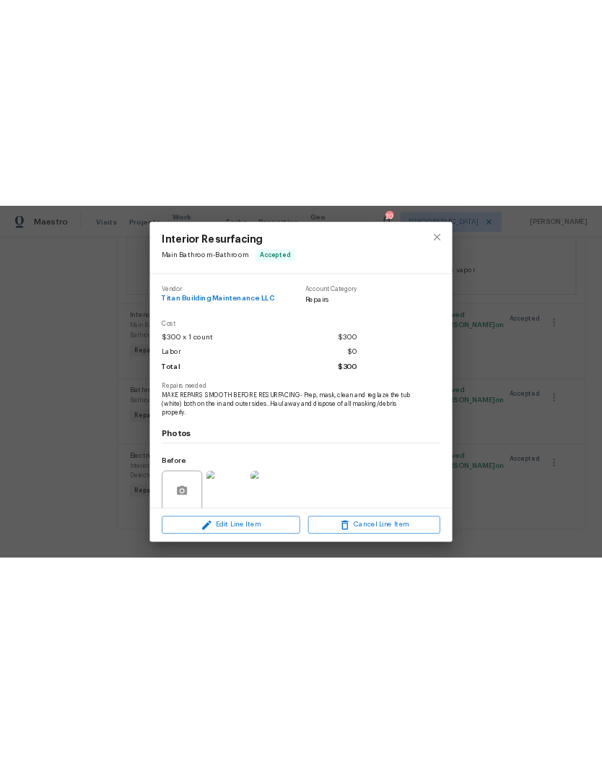
scroll to position [7081, 0]
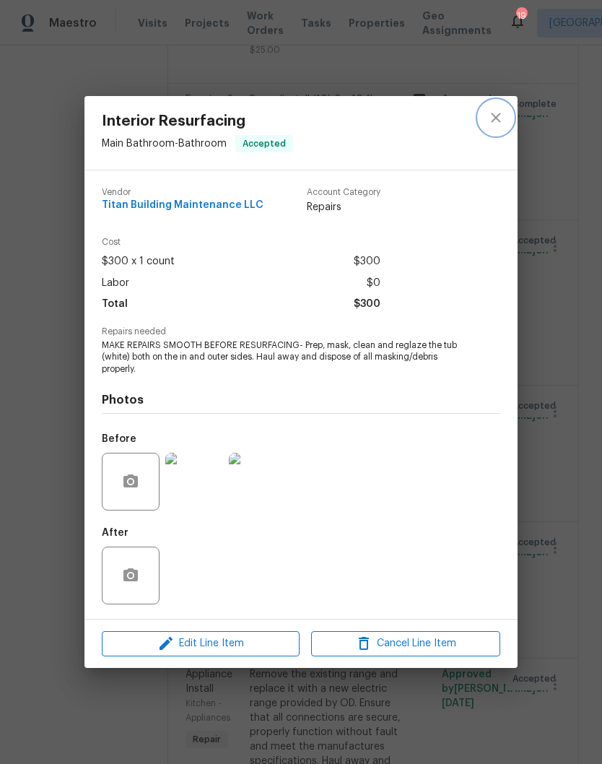
click at [502, 120] on icon "close" at bounding box center [495, 117] width 17 height 17
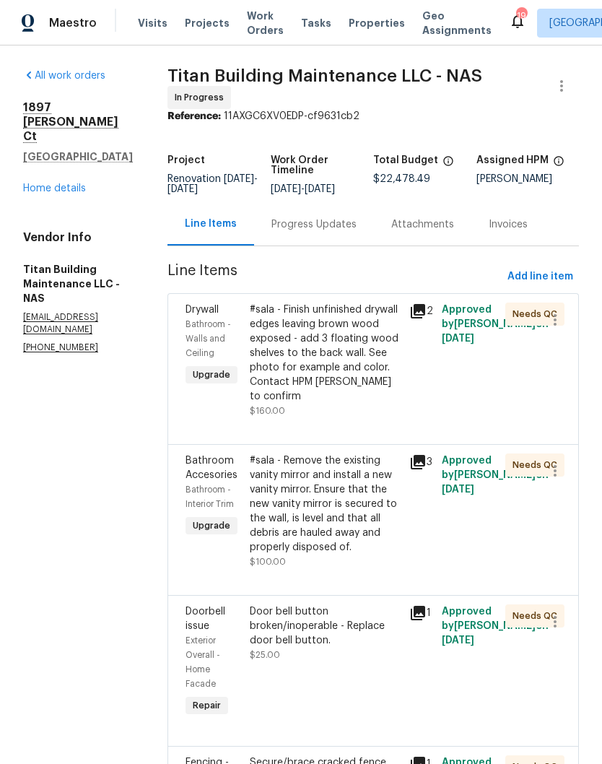
scroll to position [0, 0]
click at [64, 179] on div "1897 Sherman Ct Clarksville, TN 37042 Home details" at bounding box center [78, 147] width 110 height 95
click at [65, 187] on link "Home details" at bounding box center [54, 188] width 63 height 10
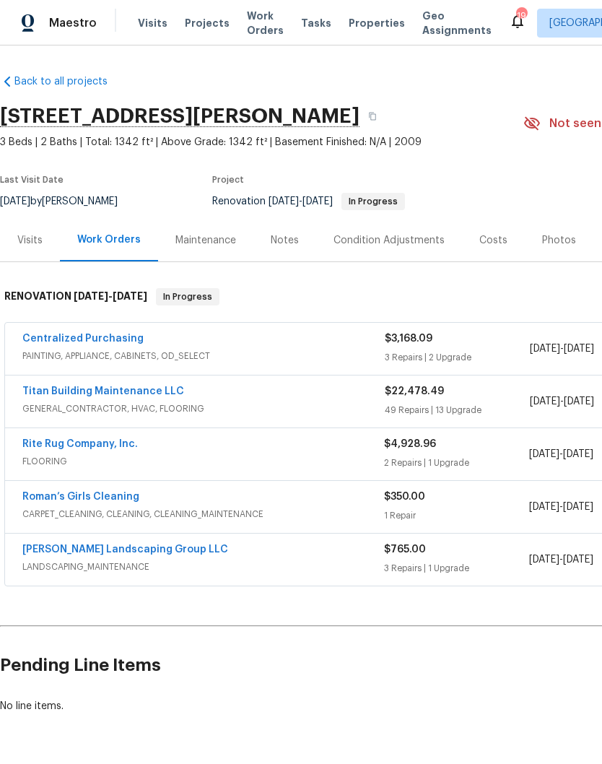
click at [160, 551] on link "Sandoval Landscaping Group LLC" at bounding box center [125, 549] width 206 height 10
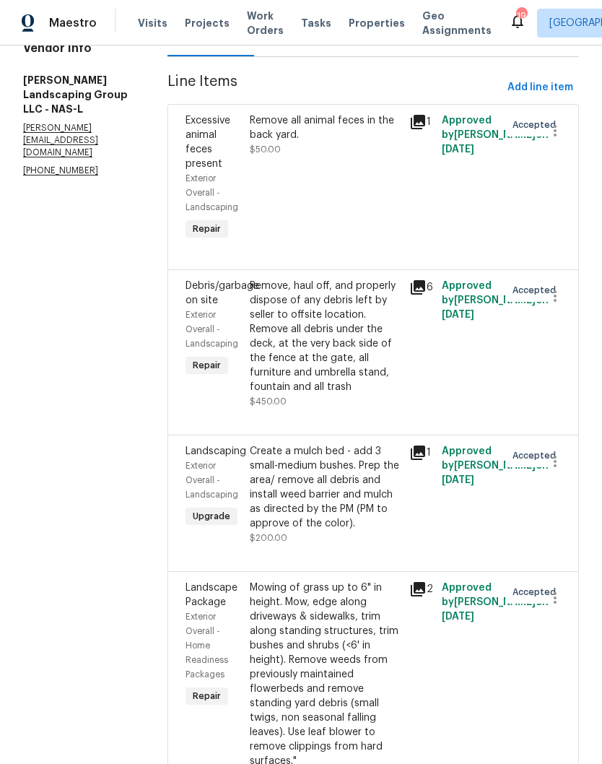
scroll to position [188, 0]
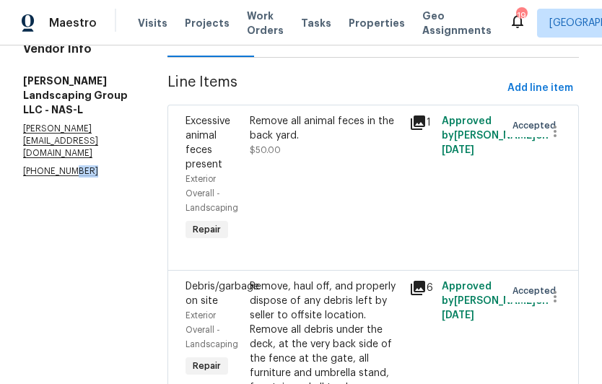
click at [133, 239] on section "All work orders 1897 Sherman Ct Clarksville, TN 37042 Home details Vendor Info …" at bounding box center [78, 353] width 110 height 947
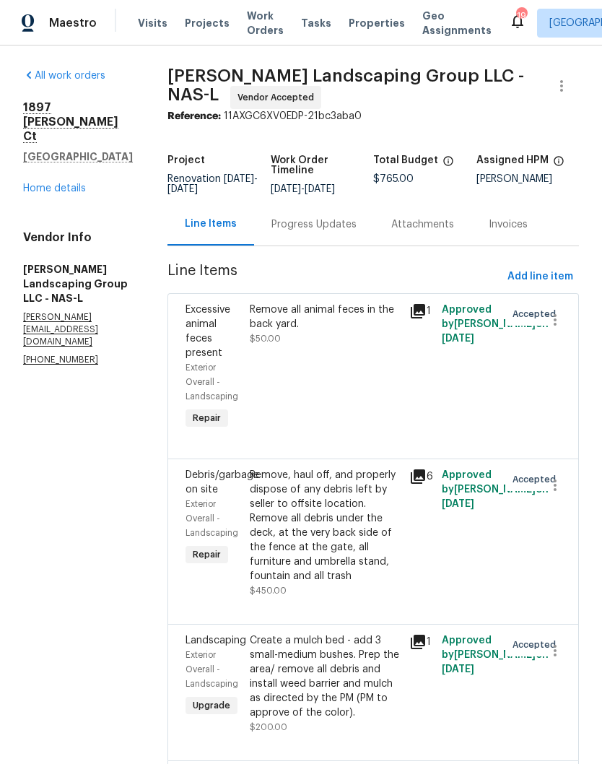
scroll to position [0, 0]
click at [77, 183] on link "Home details" at bounding box center [54, 188] width 63 height 10
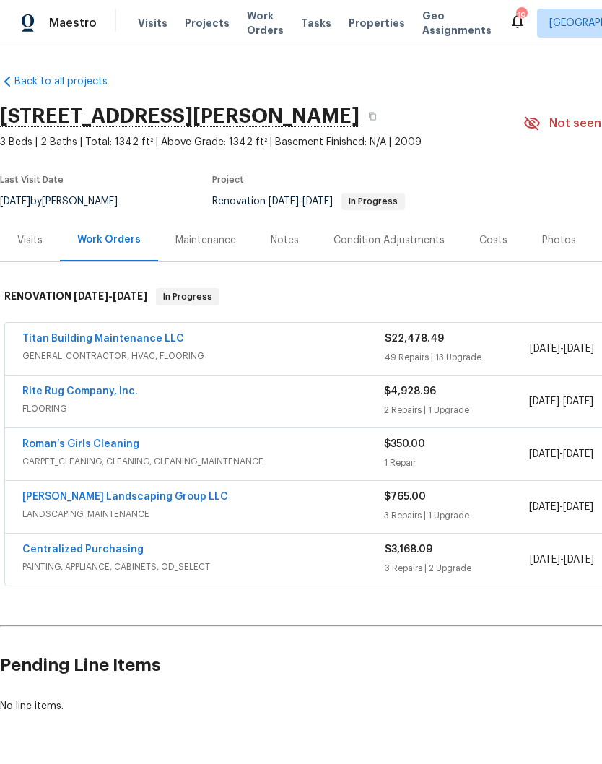
click at [150, 336] on link "Titan Building Maintenance LLC" at bounding box center [103, 339] width 162 height 10
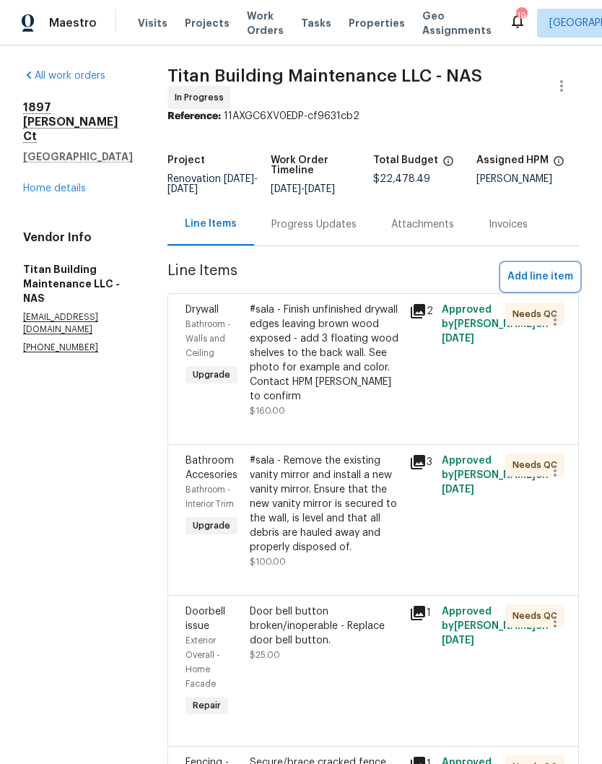
click at [552, 275] on span "Add line item" at bounding box center [541, 277] width 66 height 18
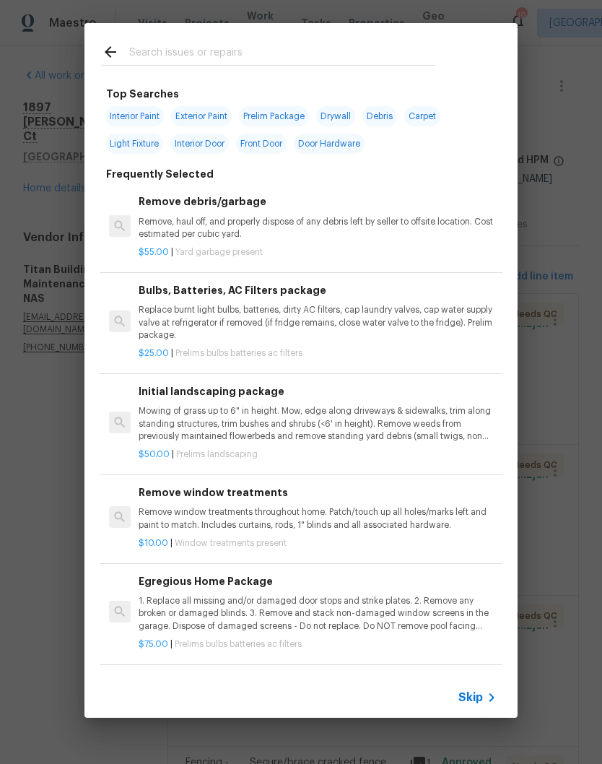
click at [248, 52] on input "text" at bounding box center [282, 54] width 306 height 22
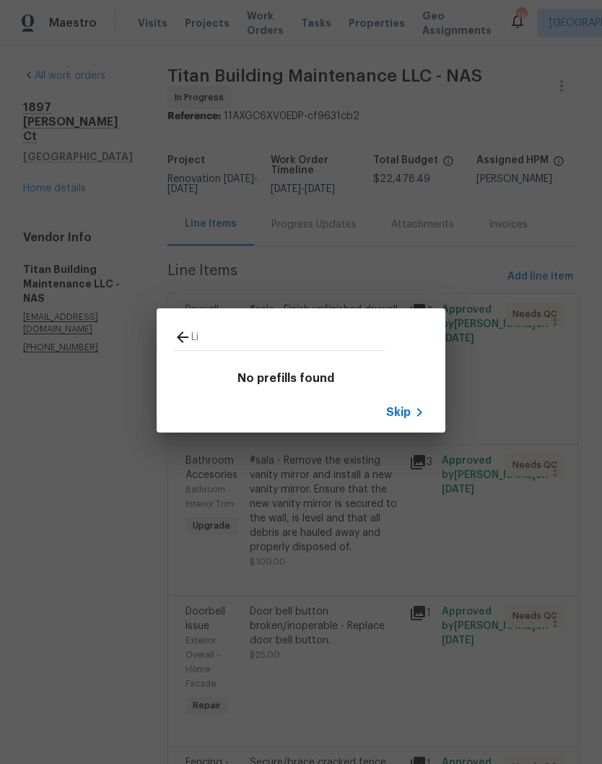
type input "Lig"
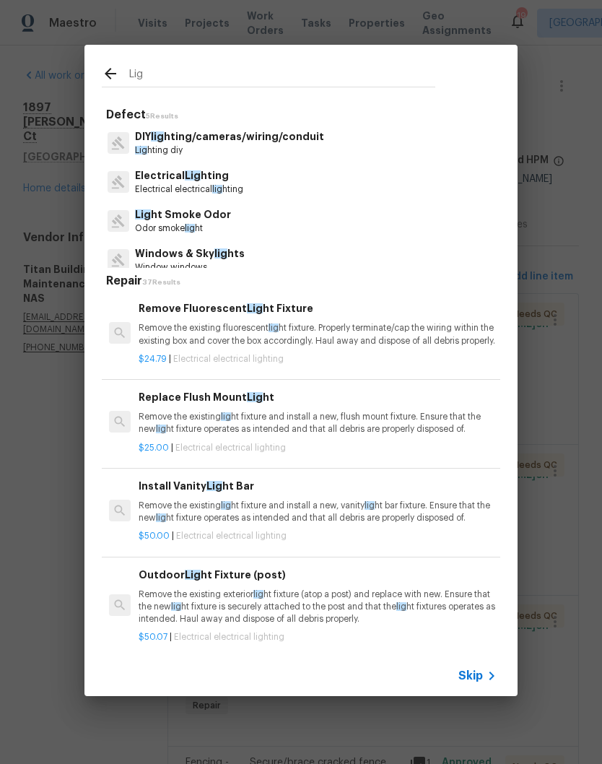
click at [210, 183] on p "Electrical Lig hting" at bounding box center [189, 175] width 108 height 15
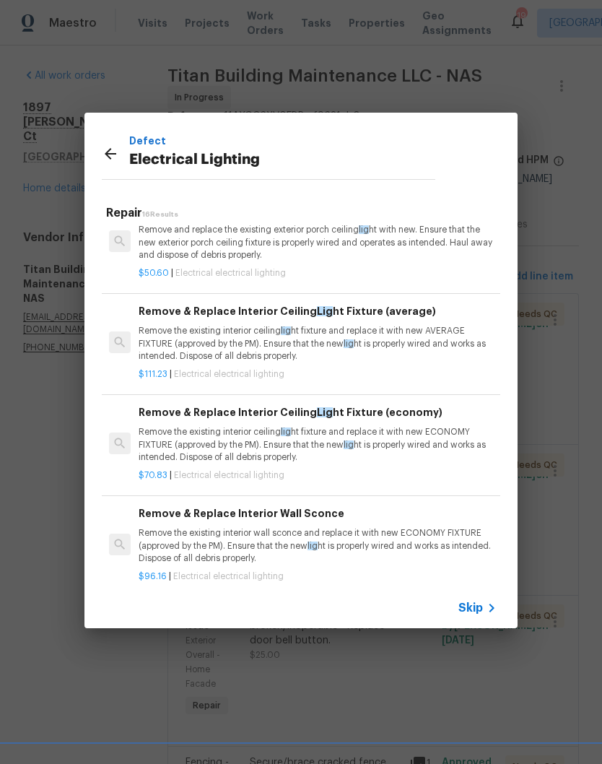
scroll to position [1006, 0]
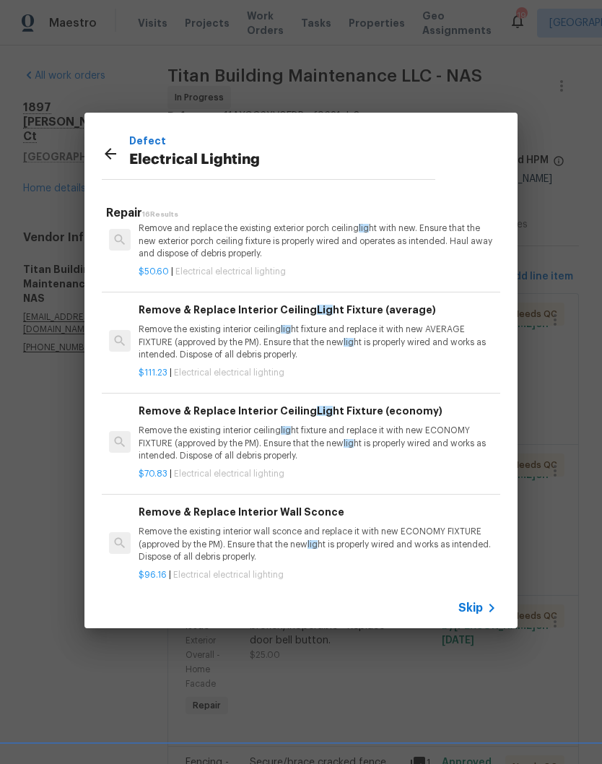
click at [254, 345] on p "Remove the existing interior ceiling lig ht fixture and replace it with new AVE…" at bounding box center [318, 341] width 358 height 37
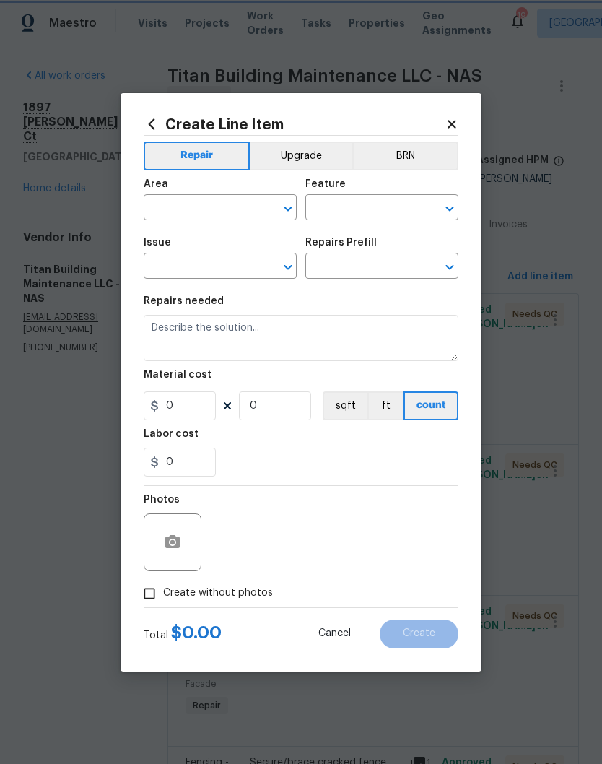
type input "Electrical Lighting"
type input "Remove & Replace Interior Ceiling Light Fixture (average) $111.23"
type textarea "Remove the existing interior ceiling light fixture and replace it with new AVER…"
type input "111.23"
type input "1"
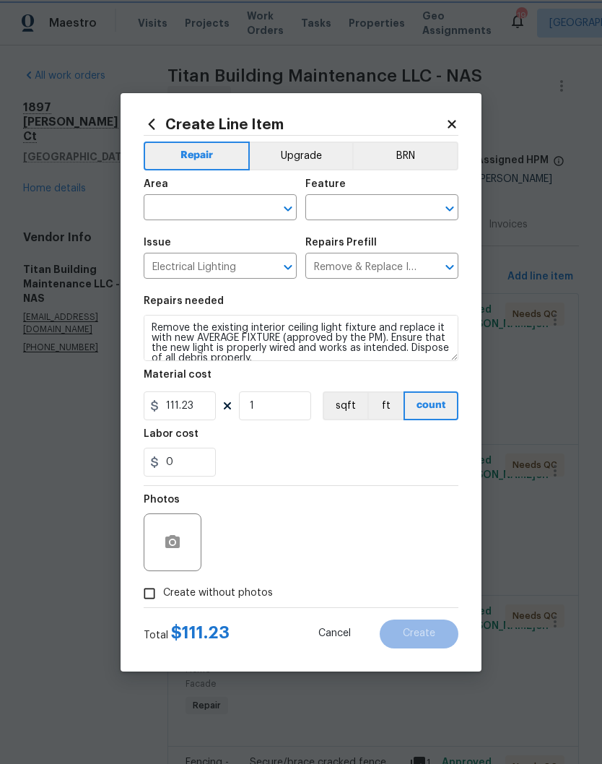
click at [260, 206] on button "Clear" at bounding box center [269, 209] width 20 height 20
click at [217, 242] on li "Dining Room" at bounding box center [220, 241] width 153 height 24
type input "Dining Room"
click at [373, 209] on input "text" at bounding box center [361, 209] width 113 height 22
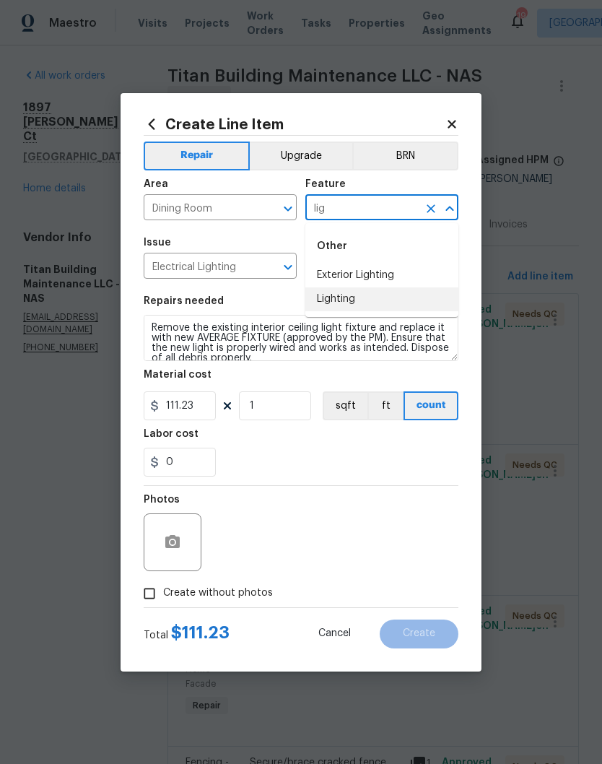
click at [353, 305] on li "Lighting" at bounding box center [381, 299] width 153 height 24
type input "Lighting"
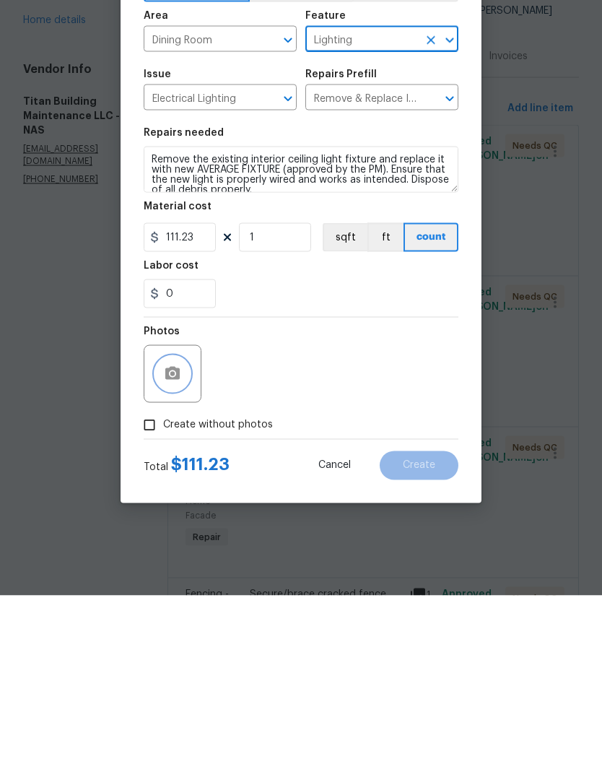
click at [181, 525] on button "button" at bounding box center [172, 542] width 35 height 35
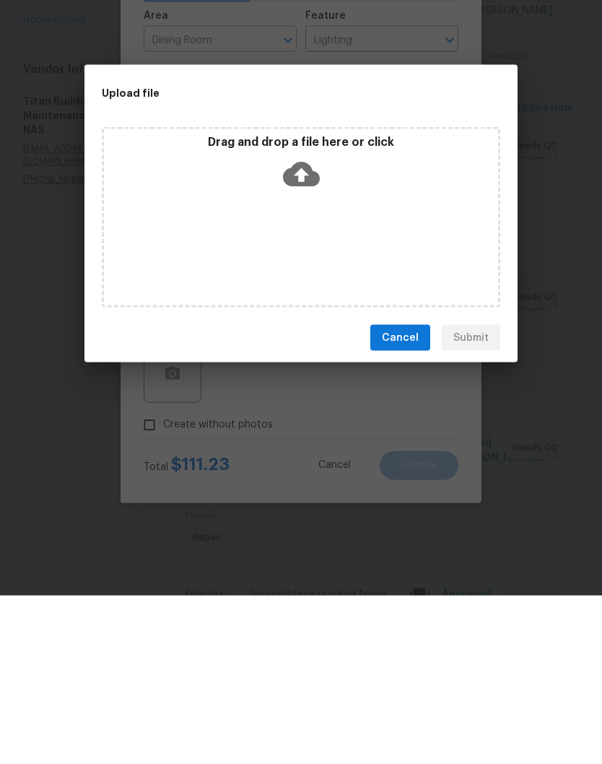
scroll to position [60, 0]
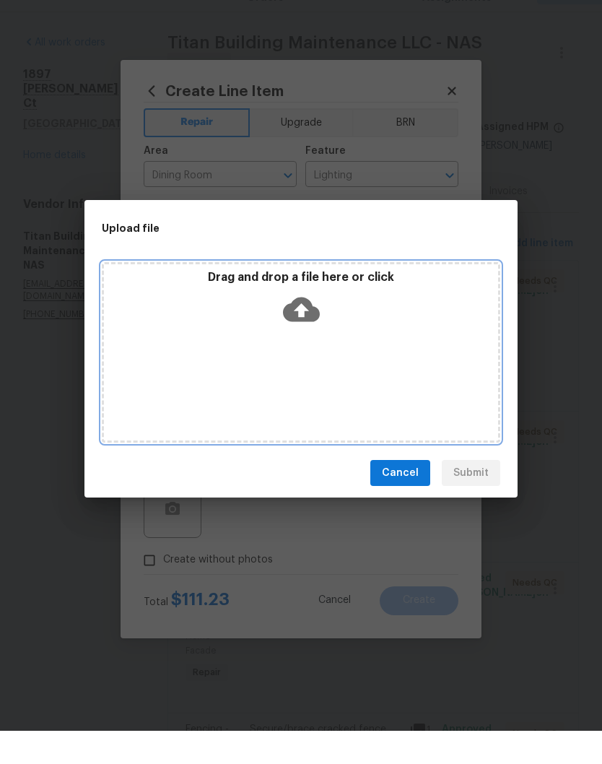
click at [398, 350] on div "Drag and drop a file here or click" at bounding box center [301, 385] width 399 height 180
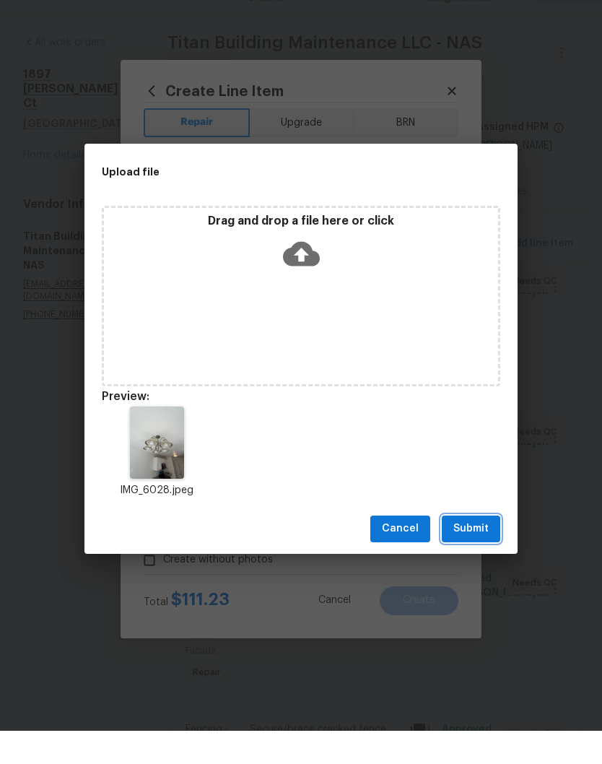
click at [481, 553] on span "Submit" at bounding box center [470, 562] width 35 height 18
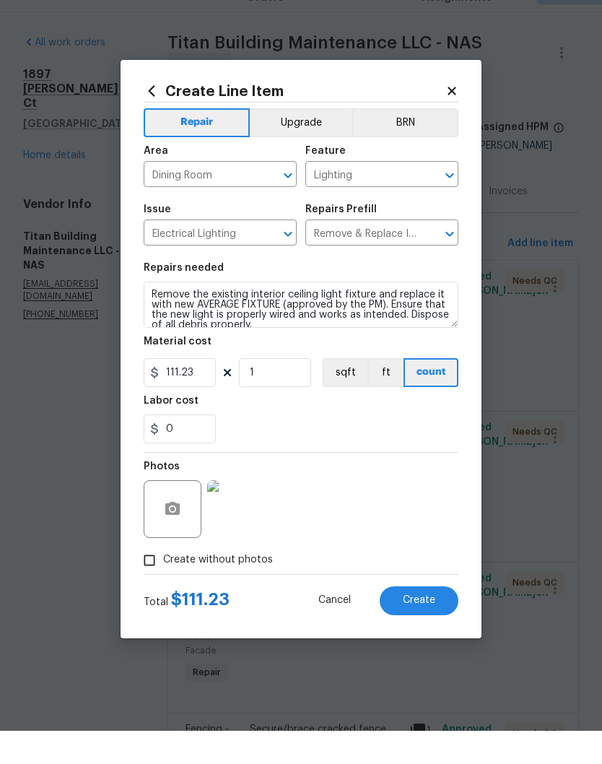
click at [432, 628] on span "Create" at bounding box center [419, 633] width 32 height 11
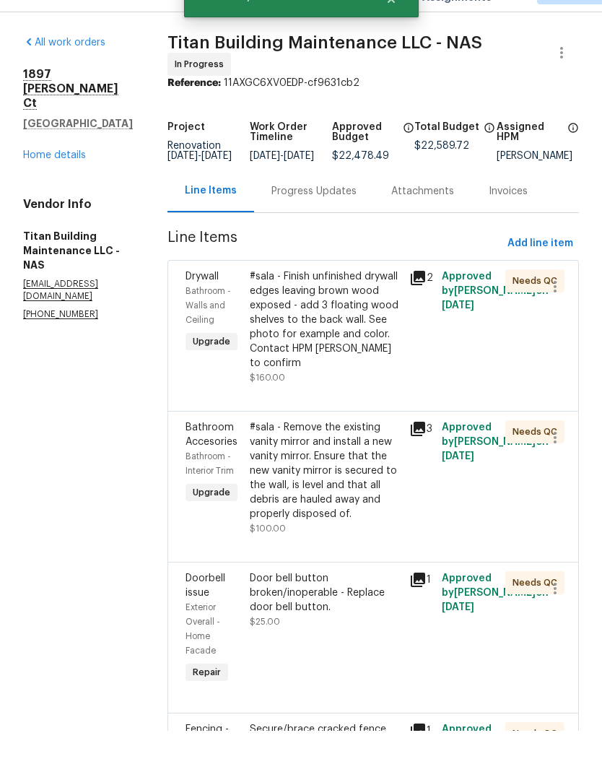
scroll to position [0, 0]
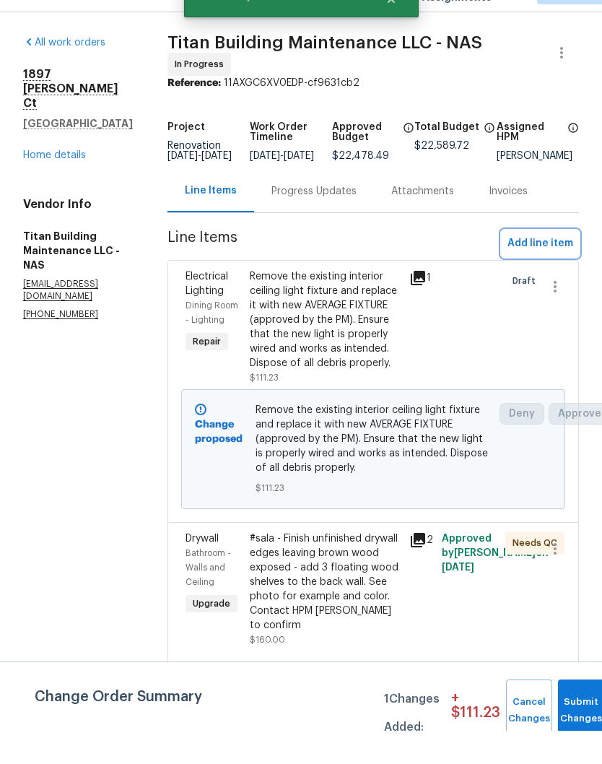
click at [535, 268] on span "Add line item" at bounding box center [541, 277] width 66 height 18
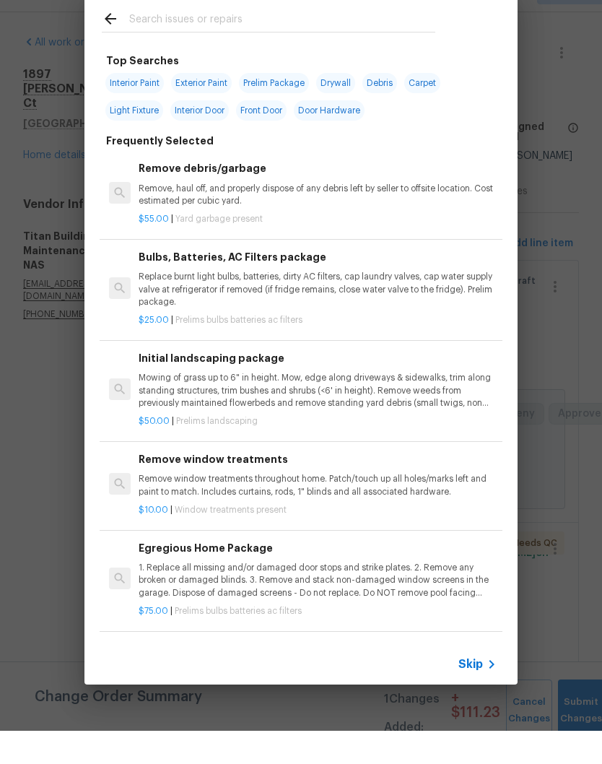
click at [232, 43] on input "text" at bounding box center [282, 54] width 306 height 22
type input "Paint"
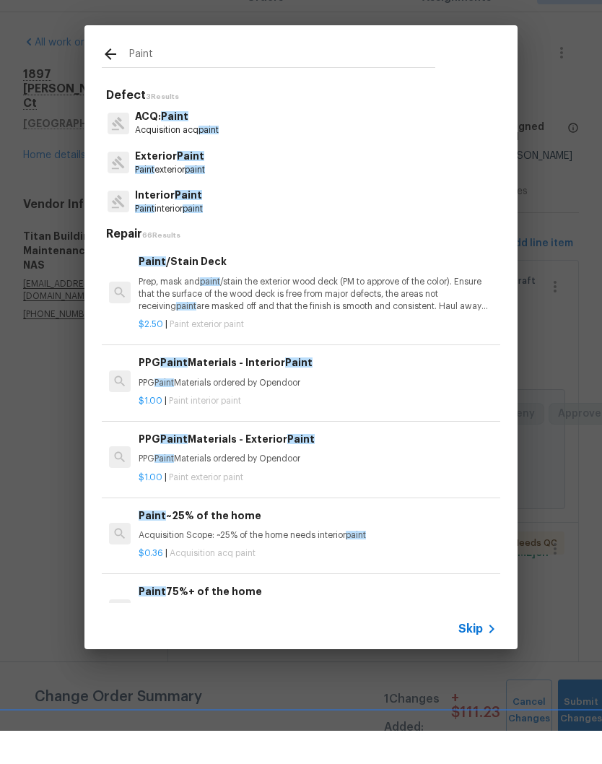
click at [195, 223] on span "Paint" at bounding box center [188, 228] width 27 height 10
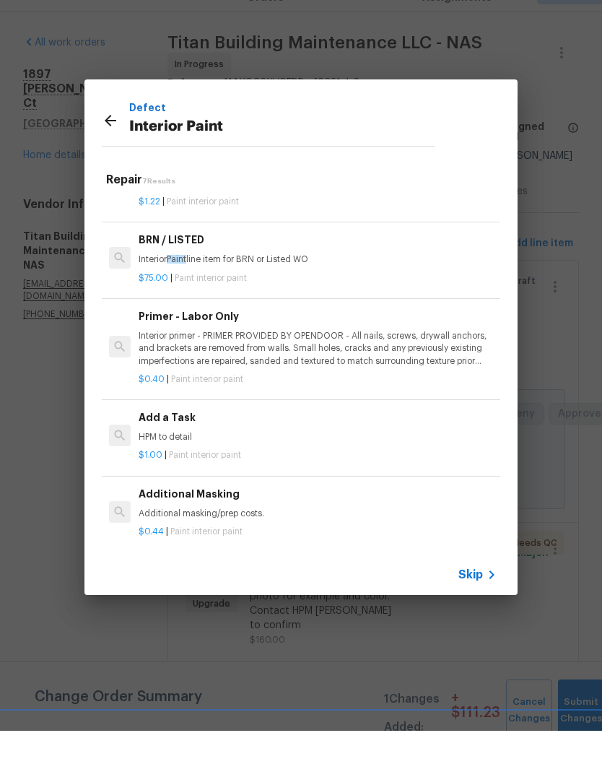
scroll to position [245, 0]
click at [182, 465] on p "HPM to detail" at bounding box center [318, 471] width 358 height 12
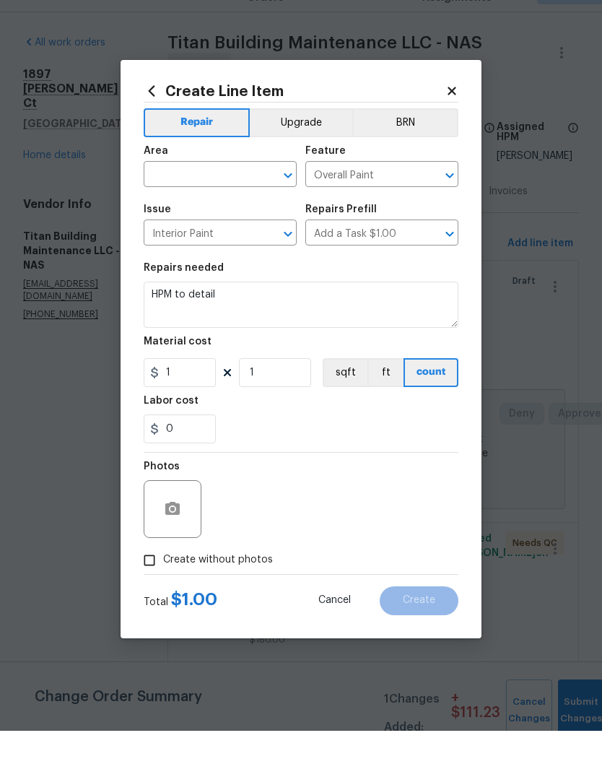
click at [247, 198] on input "text" at bounding box center [200, 209] width 113 height 22
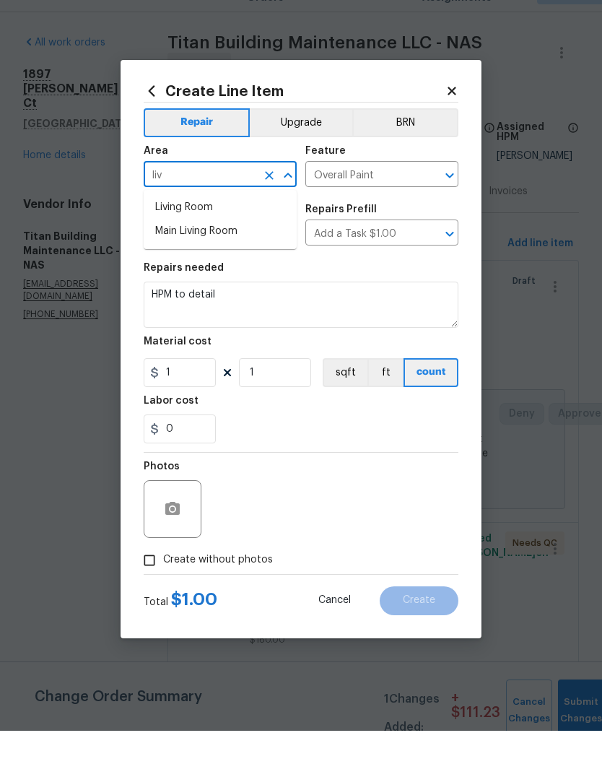
click at [230, 253] on li "Main Living Room" at bounding box center [220, 265] width 153 height 24
type input "Main Living Room"
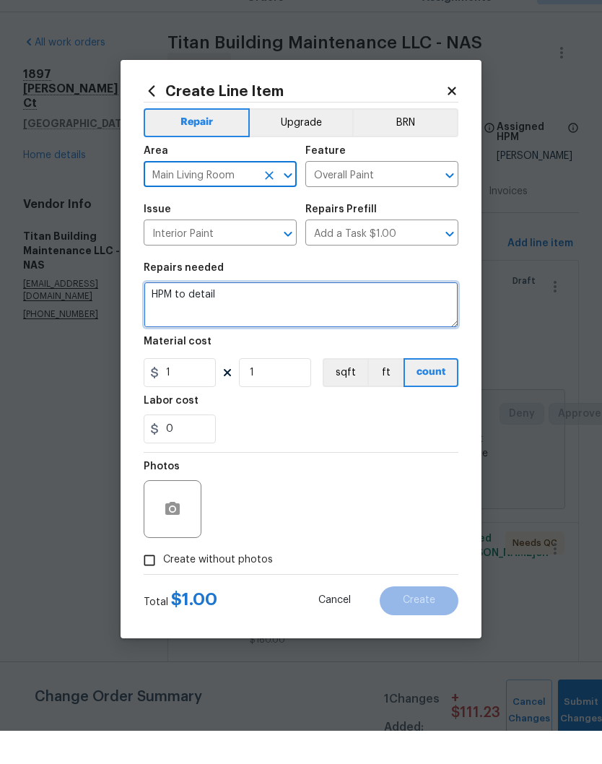
click at [253, 315] on textarea "HPM to detail" at bounding box center [301, 338] width 315 height 46
type textarea "H"
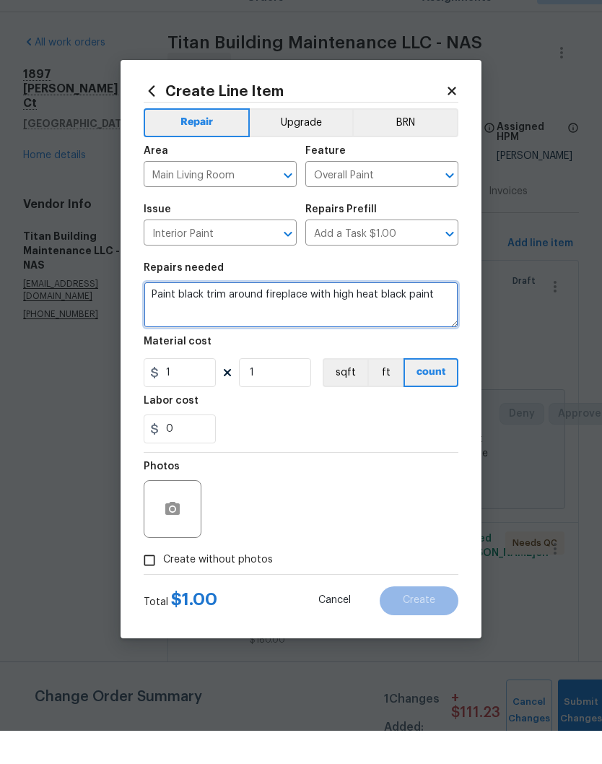
type textarea "Paint black trim around fireplace with high heat black paint"
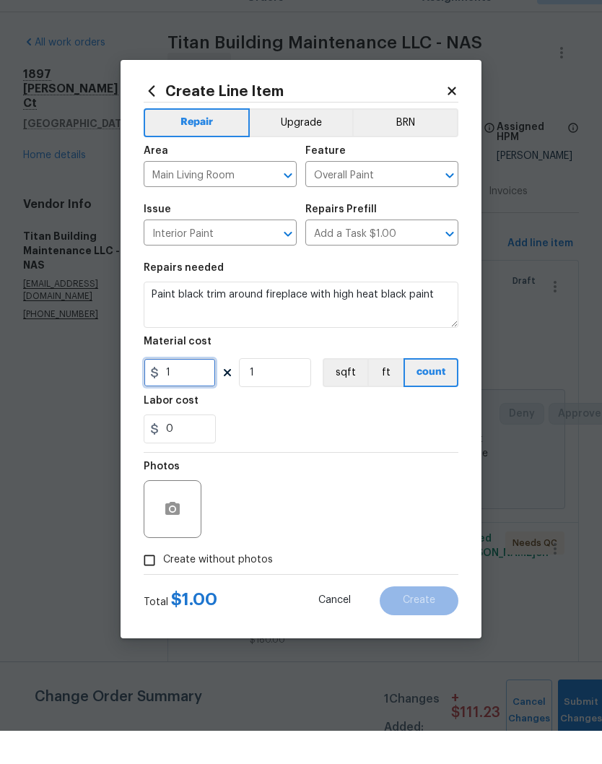
click at [197, 391] on input "1" at bounding box center [180, 405] width 72 height 29
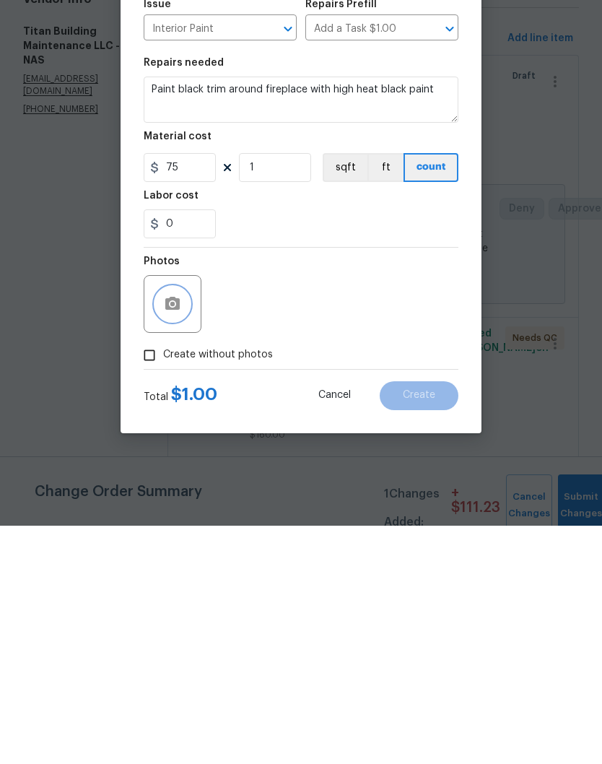
click at [174, 539] on circle "button" at bounding box center [172, 541] width 4 height 4
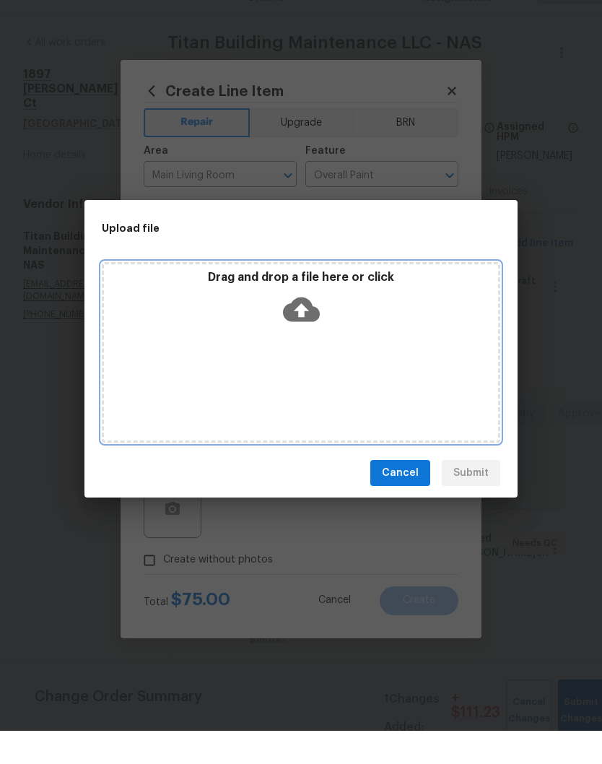
click at [373, 347] on div "Drag and drop a file here or click" at bounding box center [301, 385] width 399 height 180
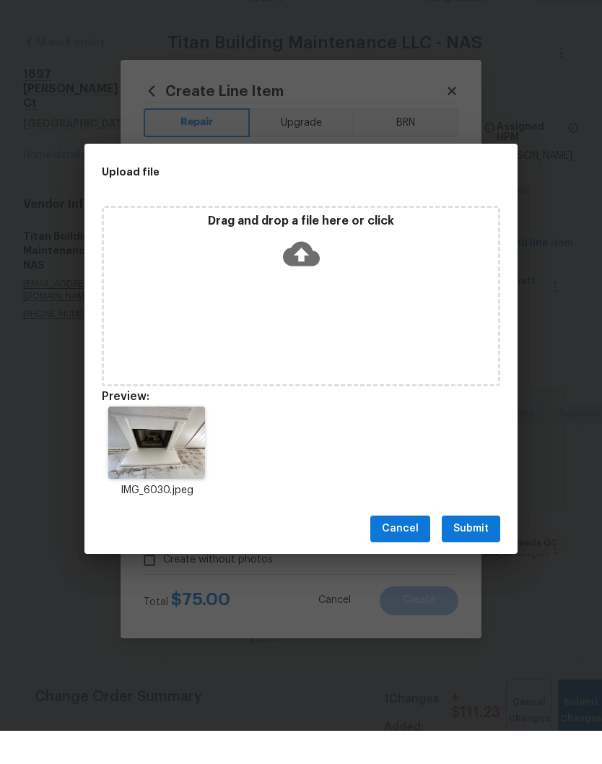
click at [484, 553] on span "Submit" at bounding box center [470, 562] width 35 height 18
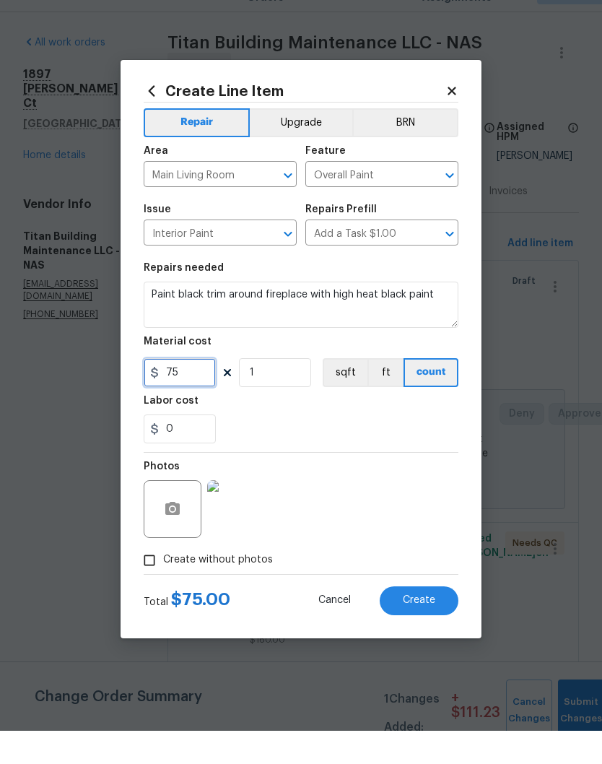
click at [203, 391] on input "75" at bounding box center [180, 405] width 72 height 29
type input "50"
click at [329, 142] on button "Upgrade" at bounding box center [301, 156] width 103 height 29
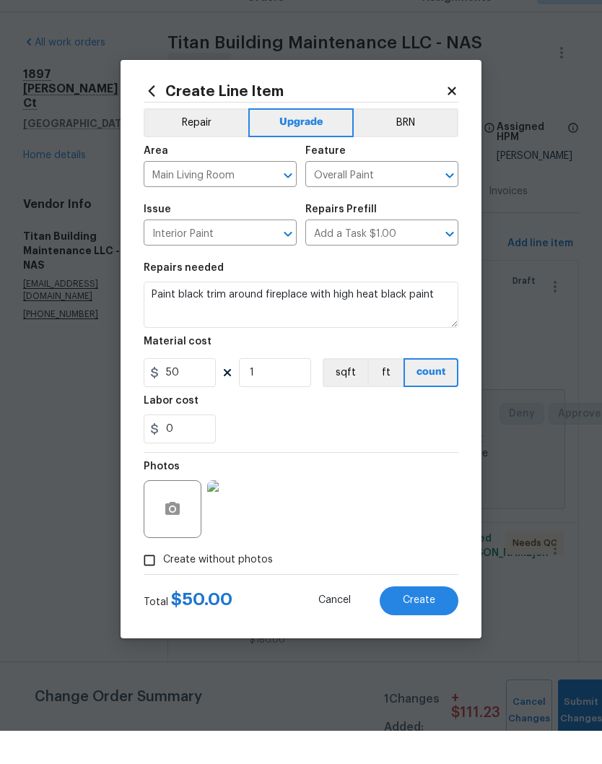
click at [428, 628] on span "Create" at bounding box center [419, 633] width 32 height 11
type input "0"
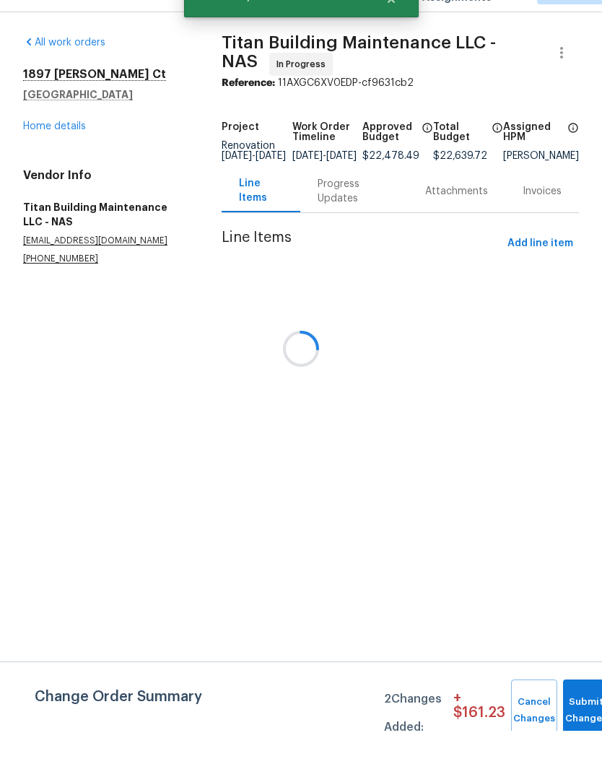
scroll to position [0, 0]
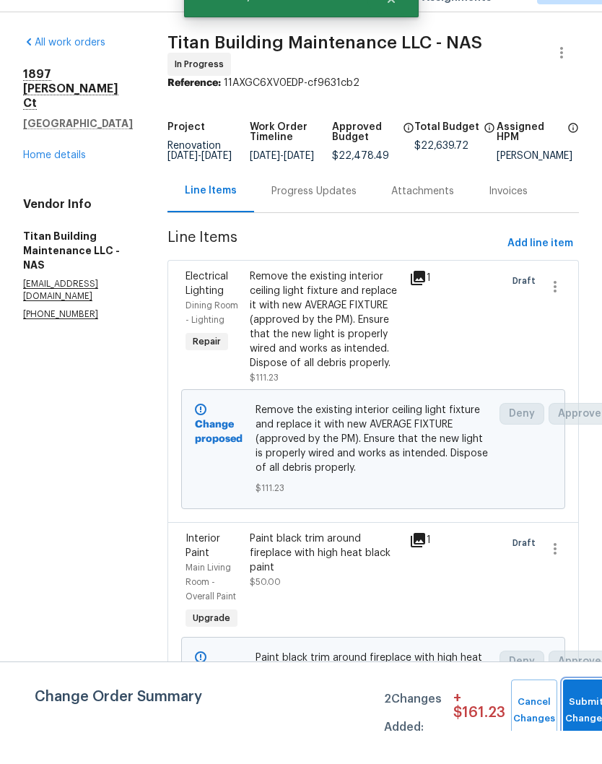
click at [580, 713] on button "Submit Changes" at bounding box center [586, 744] width 46 height 62
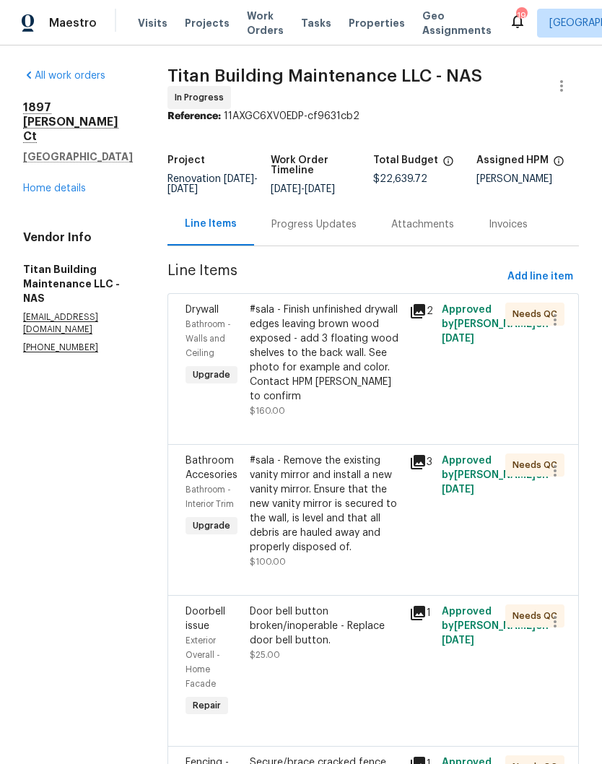
click at [74, 193] on link "Home details" at bounding box center [54, 188] width 63 height 10
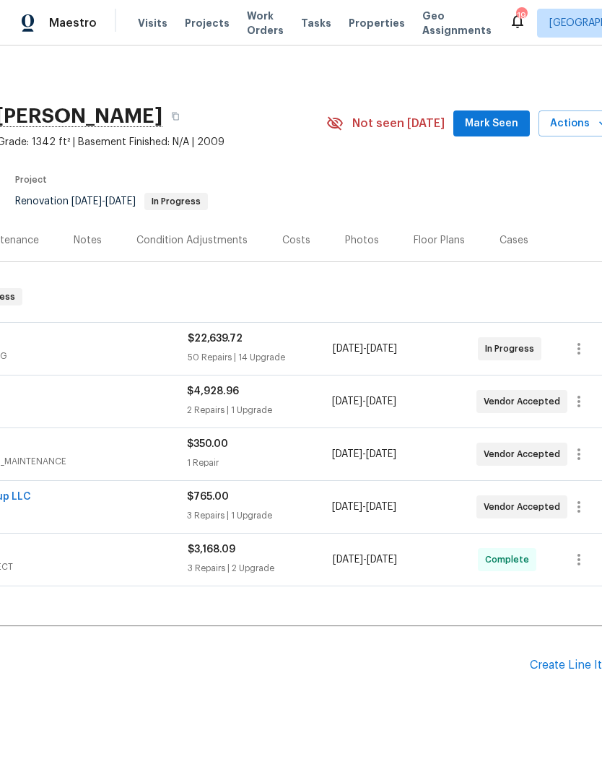
scroll to position [0, 194]
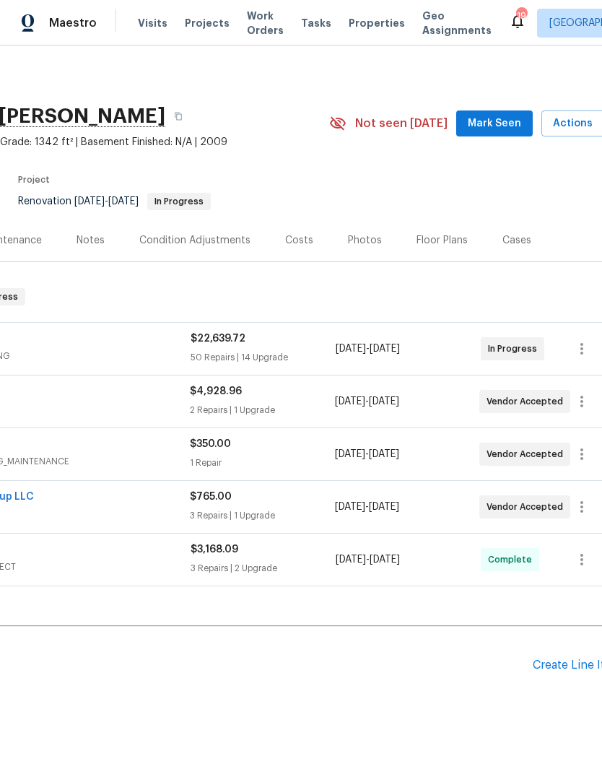
click at [504, 121] on span "Mark Seen" at bounding box center [494, 124] width 53 height 18
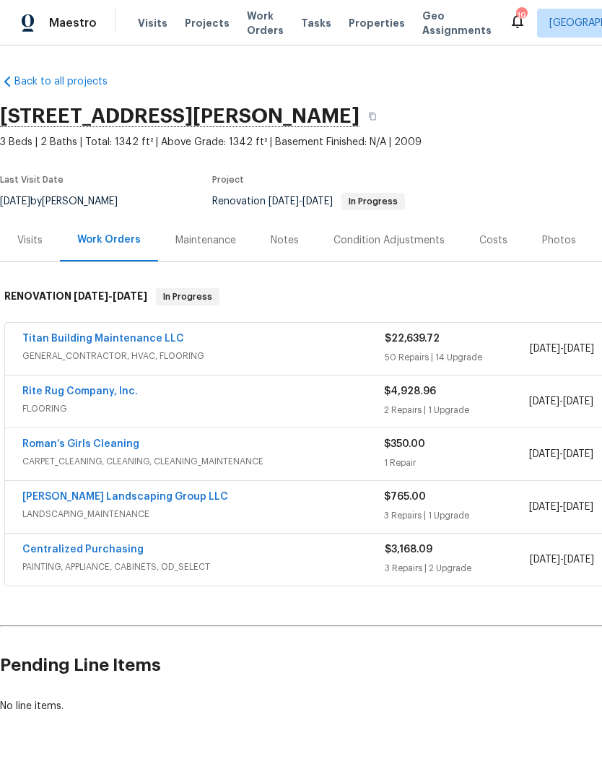
scroll to position [0, 0]
click at [131, 336] on link "Titan Building Maintenance LLC" at bounding box center [103, 339] width 162 height 10
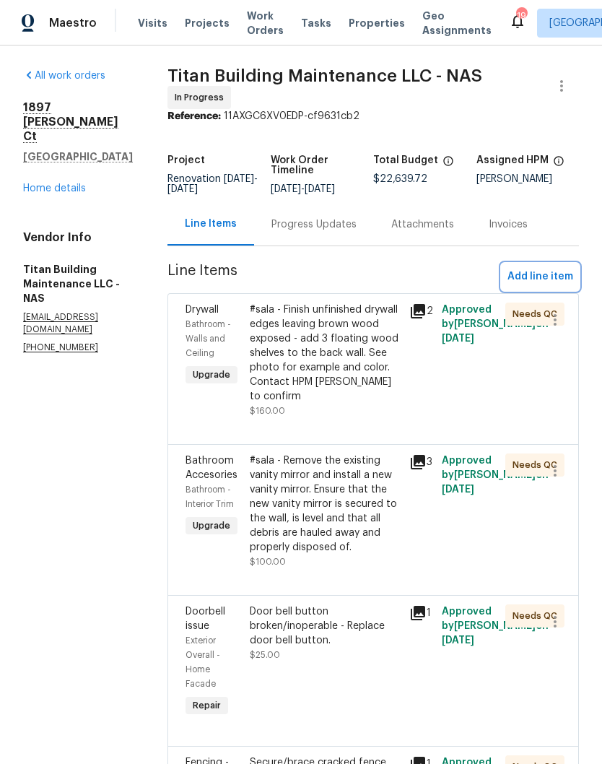
click at [548, 274] on span "Add line item" at bounding box center [541, 277] width 66 height 18
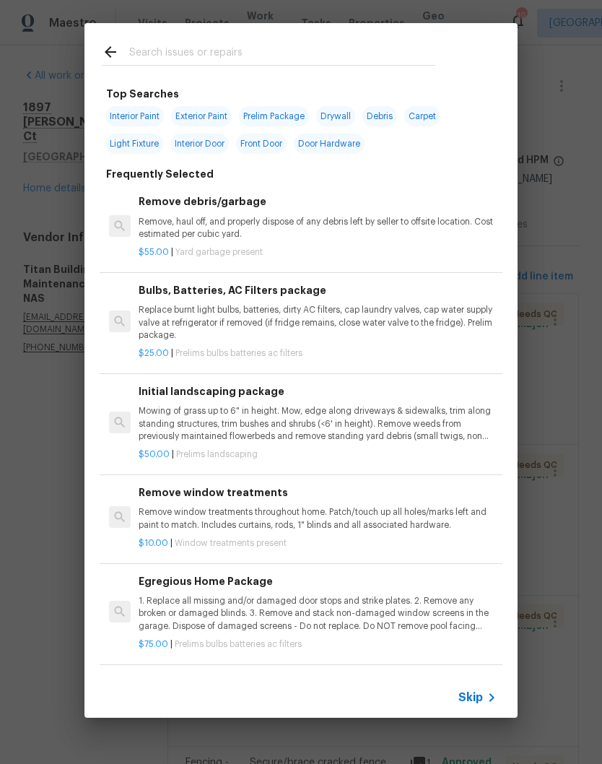
click at [273, 45] on input "text" at bounding box center [282, 54] width 306 height 22
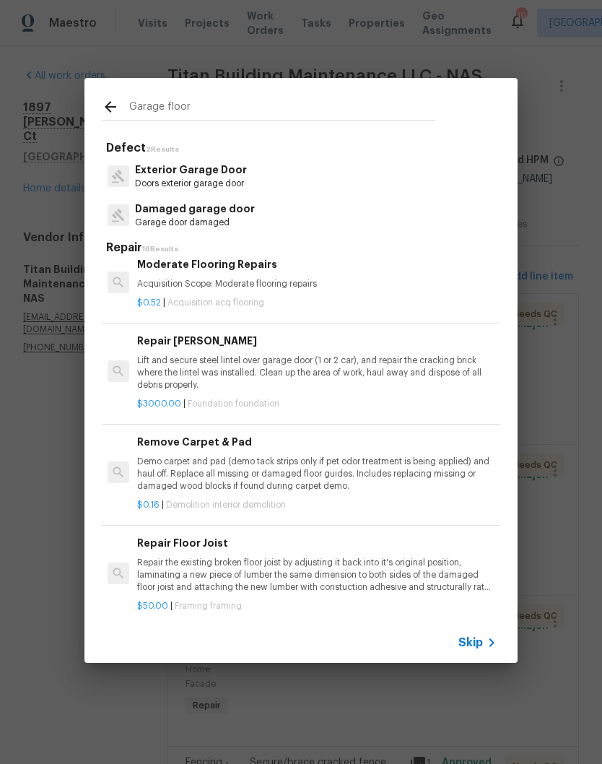
scroll to position [1112, 1]
type input "G"
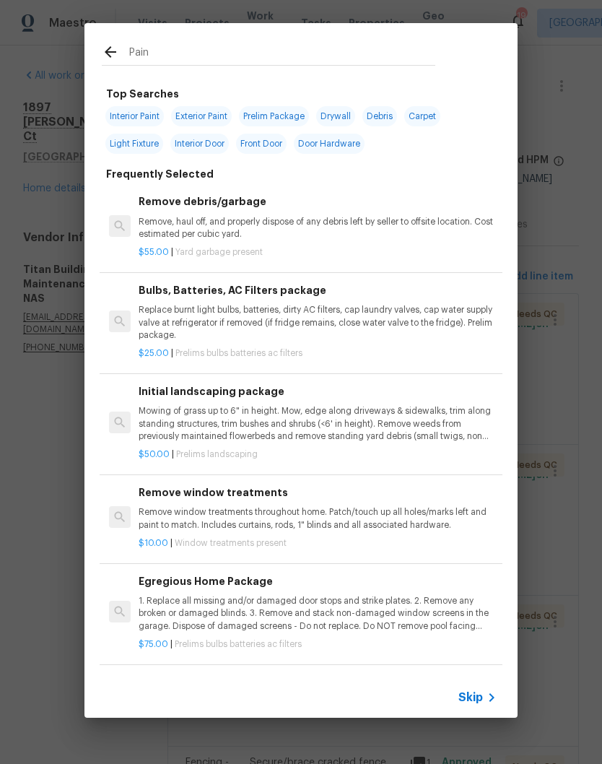
type input "Paint"
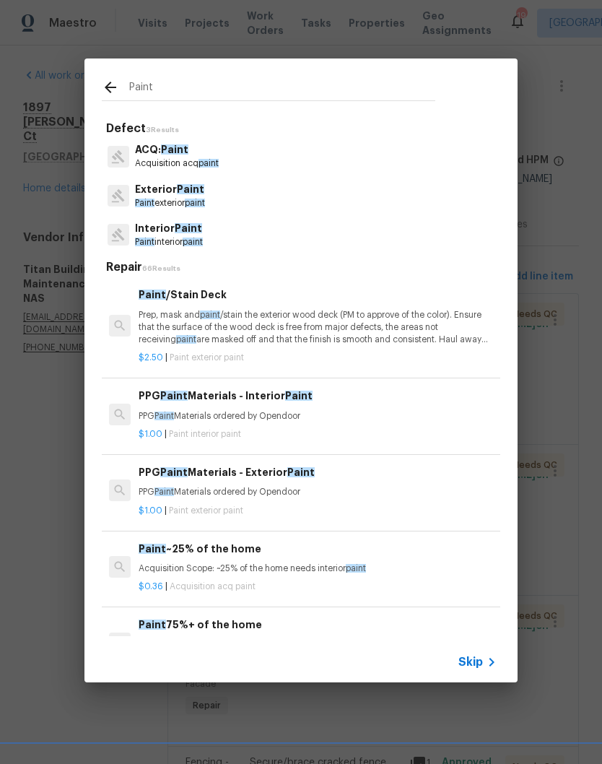
click at [196, 235] on p "Interior Paint" at bounding box center [169, 228] width 68 height 15
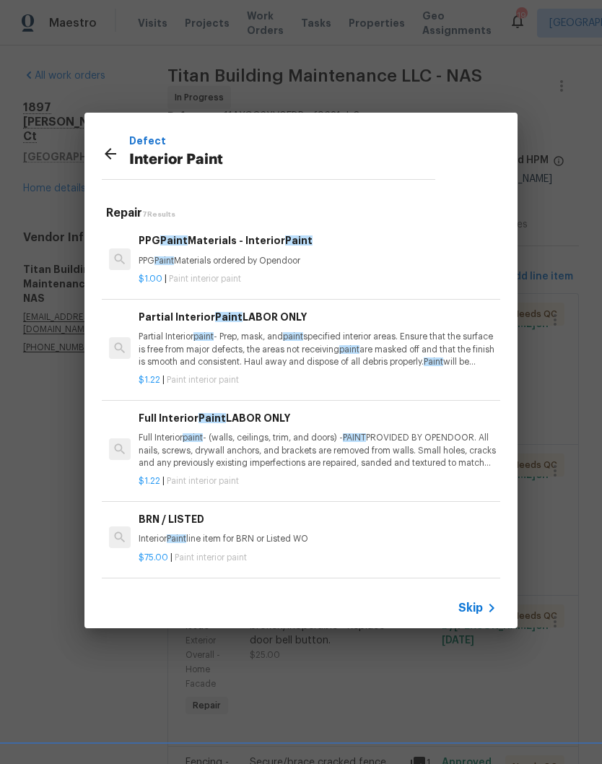
click at [282, 256] on p "PPG Paint Materials ordered by Opendoor" at bounding box center [318, 261] width 358 height 12
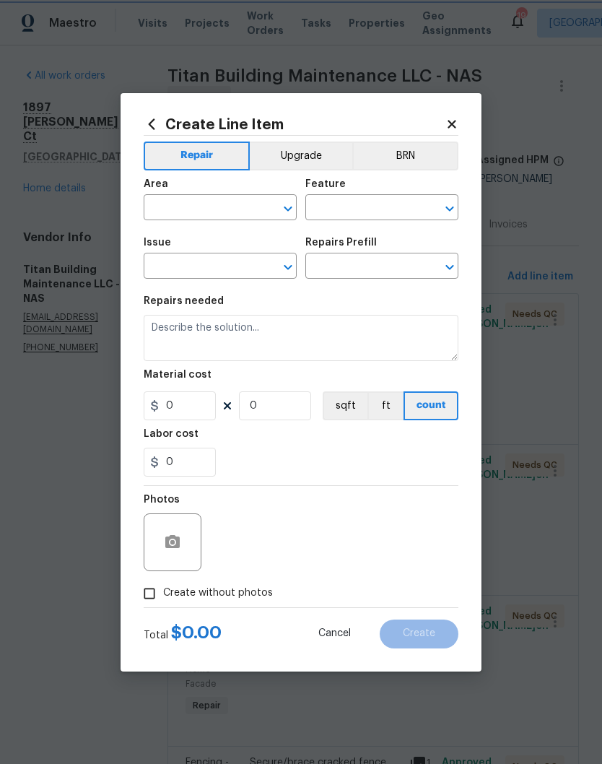
type input "Overall Paint"
type input "Interior Paint"
type input "PPG Paint Materials - Interior Paint $1.00"
type textarea "PPG Paint Materials ordered by Opendoor"
type input "1"
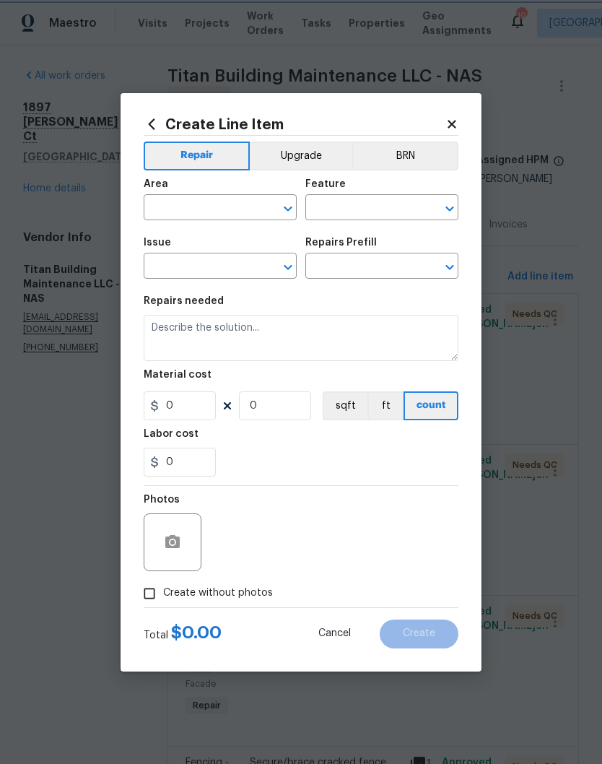
type input "1"
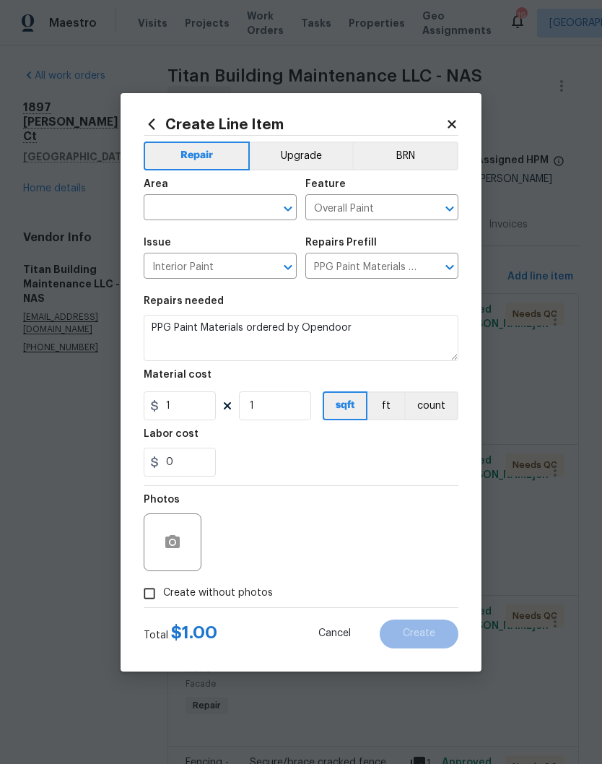
click at [254, 204] on input "text" at bounding box center [200, 209] width 113 height 22
click at [192, 246] on li "Garage" at bounding box center [220, 241] width 153 height 24
type input "Garage"
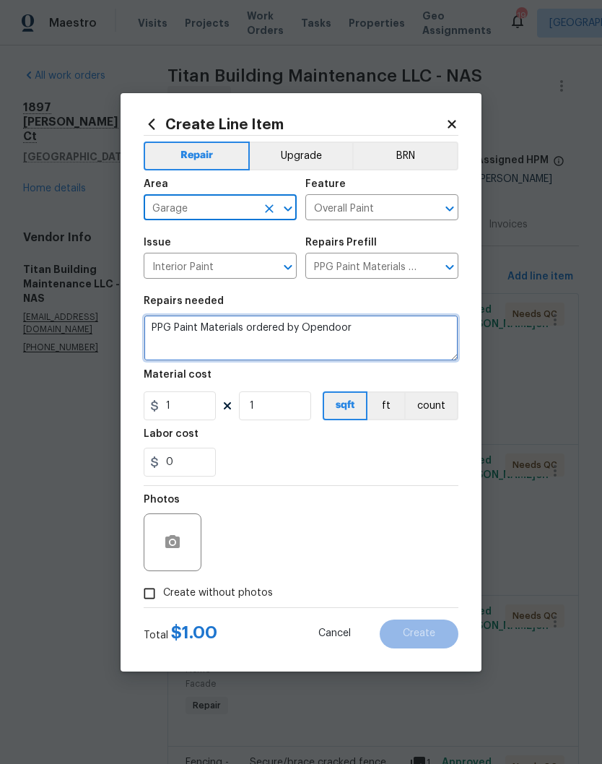
click at [378, 332] on textarea "PPG Paint Materials ordered by Opendoor" at bounding box center [301, 338] width 315 height 46
type textarea "PPG"
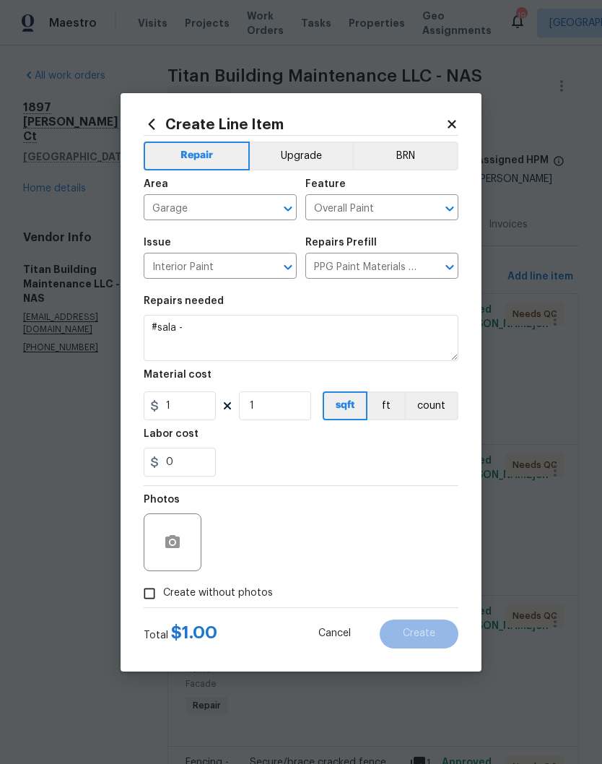
click at [311, 152] on button "Upgrade" at bounding box center [301, 156] width 103 height 29
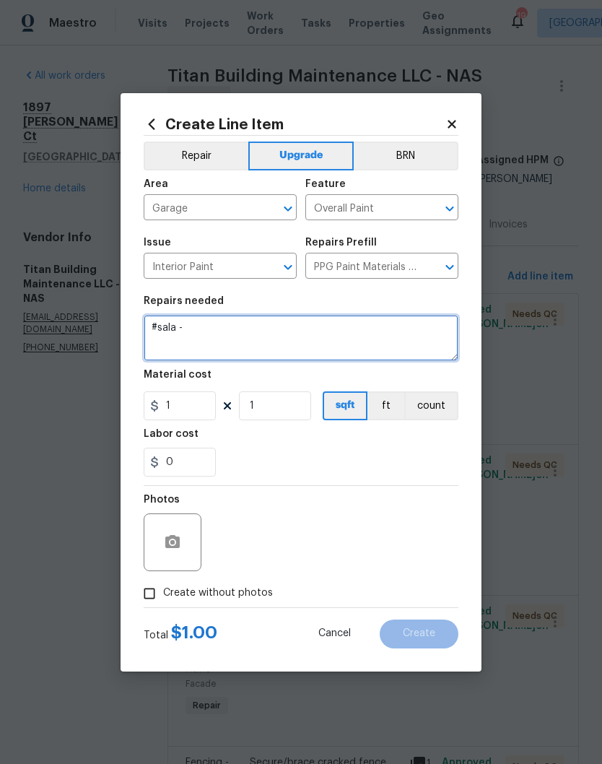
click at [219, 329] on textarea "#sala -" at bounding box center [301, 338] width 315 height 46
type textarea "#sala - paint garage floor with epoxy paint."
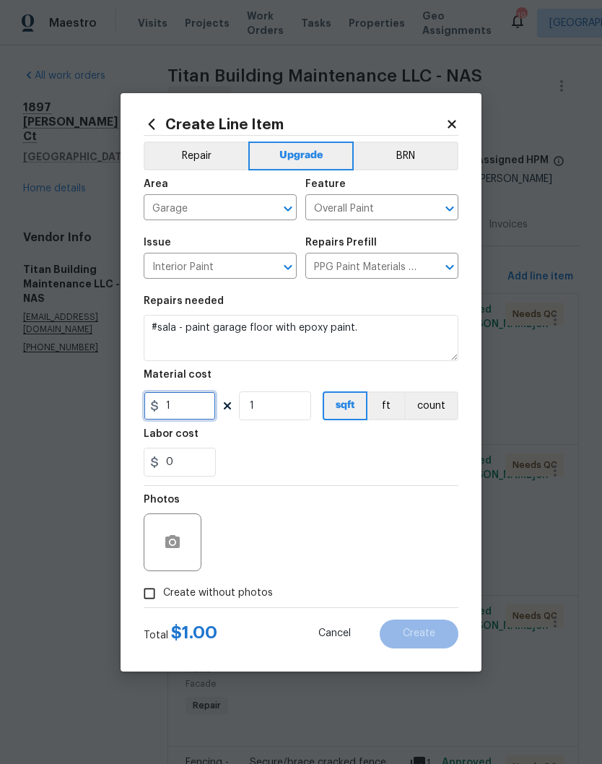
click at [196, 410] on input "1" at bounding box center [180, 405] width 72 height 29
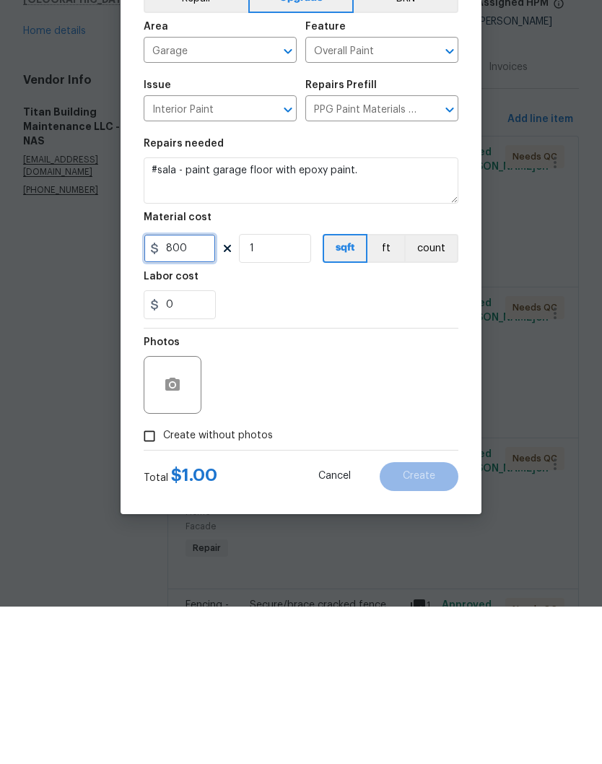
type input "800"
click at [182, 525] on button "button" at bounding box center [172, 542] width 35 height 35
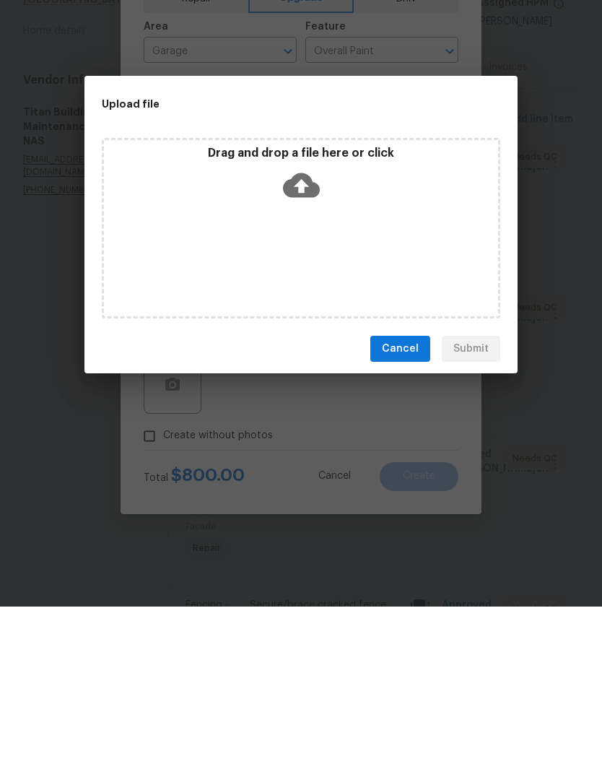
scroll to position [60, 0]
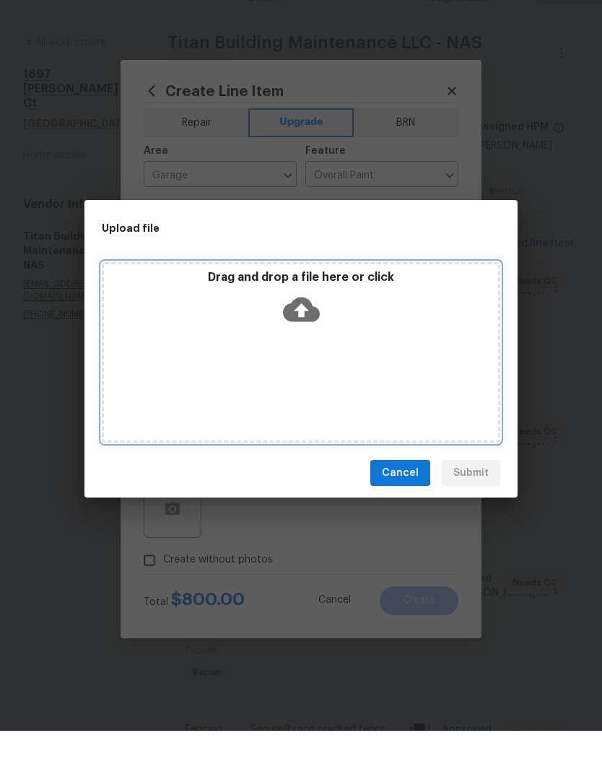
click at [373, 344] on div "Drag and drop a file here or click" at bounding box center [301, 385] width 399 height 180
